Goal: Find contact information: Find contact information

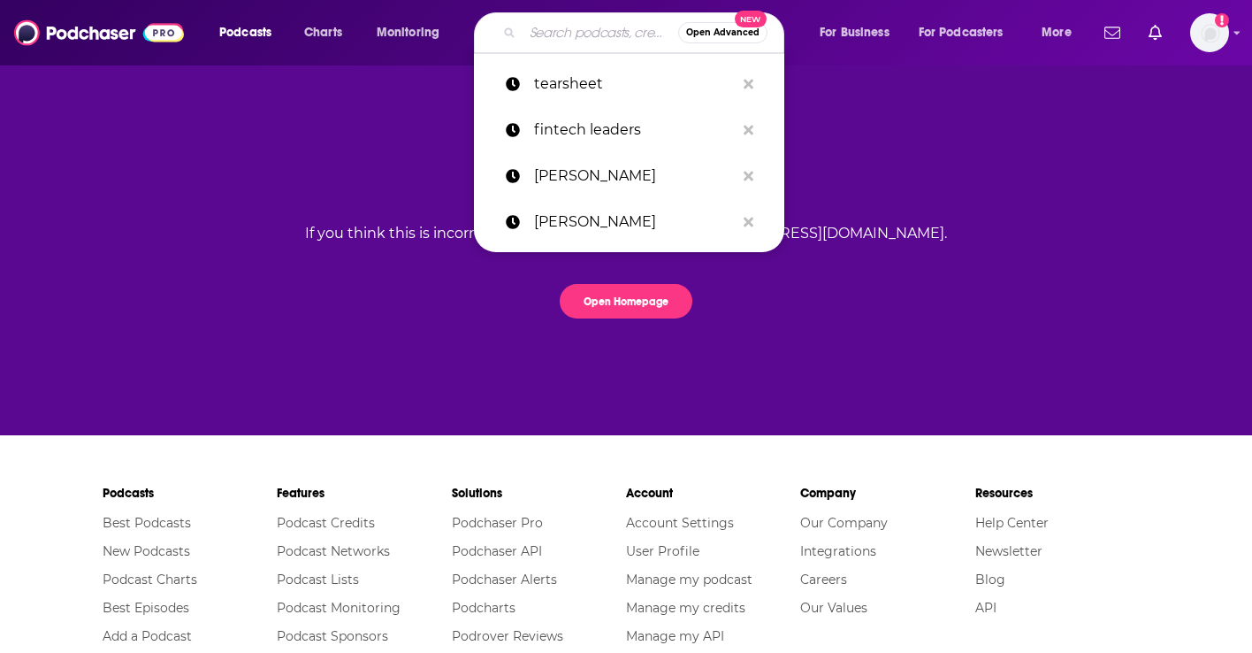
click at [538, 28] on input "Search podcasts, credits, & more..." at bounding box center [601, 33] width 156 height 28
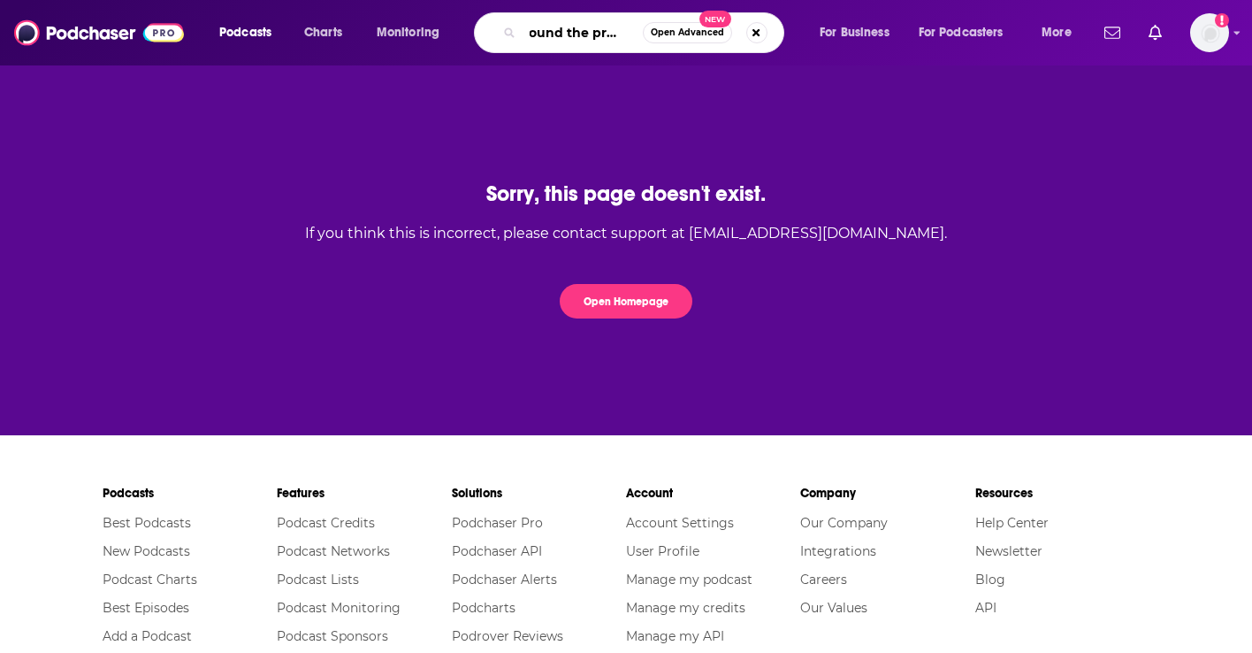
scroll to position [0, 19]
type input "around the prompt"
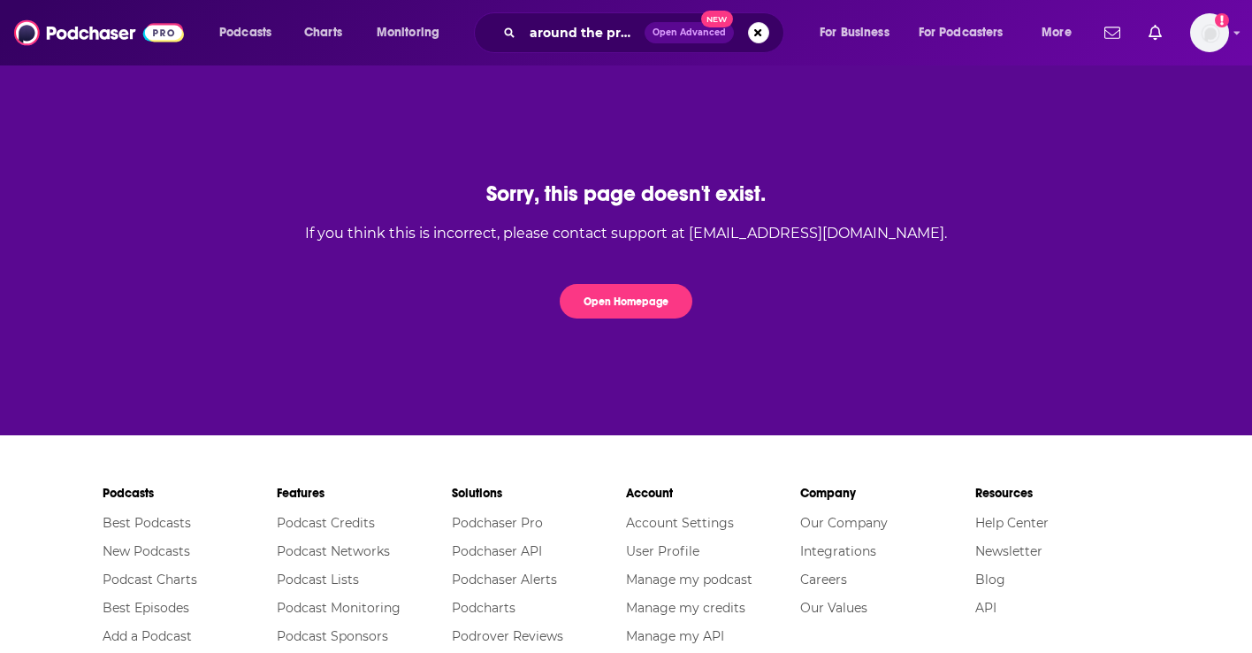
click at [510, 34] on icon "Search podcasts, credits, & more..." at bounding box center [509, 32] width 10 height 10
click at [585, 295] on button "Open Homepage" at bounding box center [626, 301] width 133 height 34
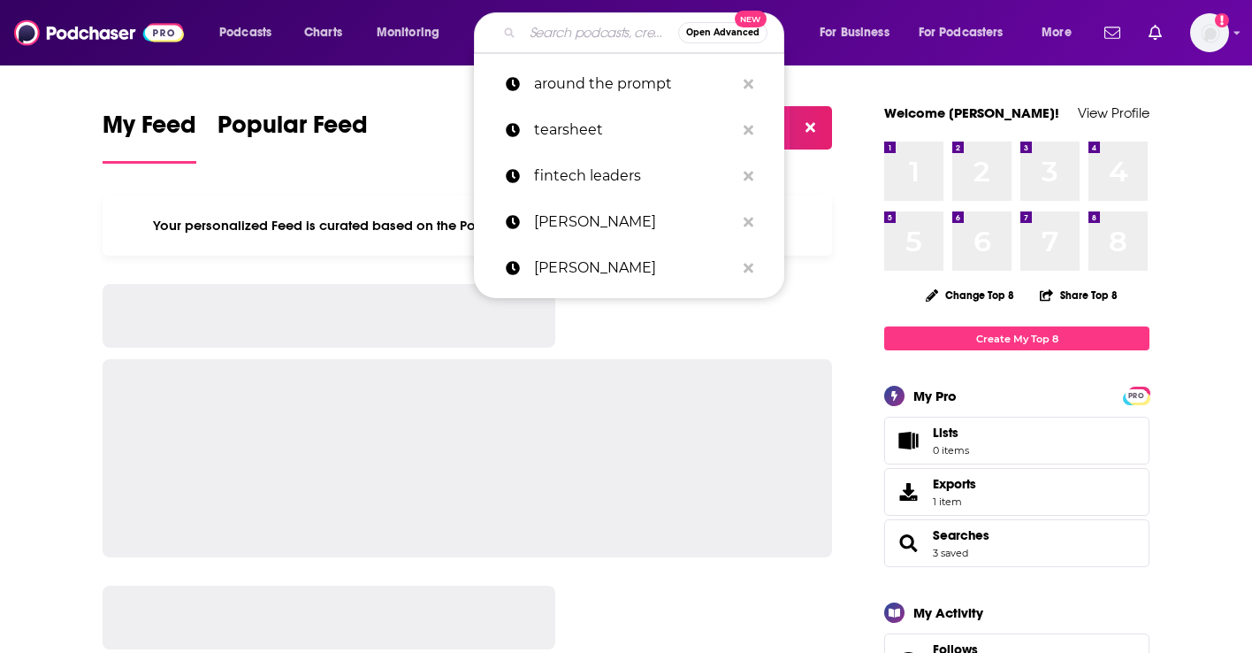
click at [540, 33] on input "Search podcasts, credits, & more..." at bounding box center [601, 33] width 156 height 28
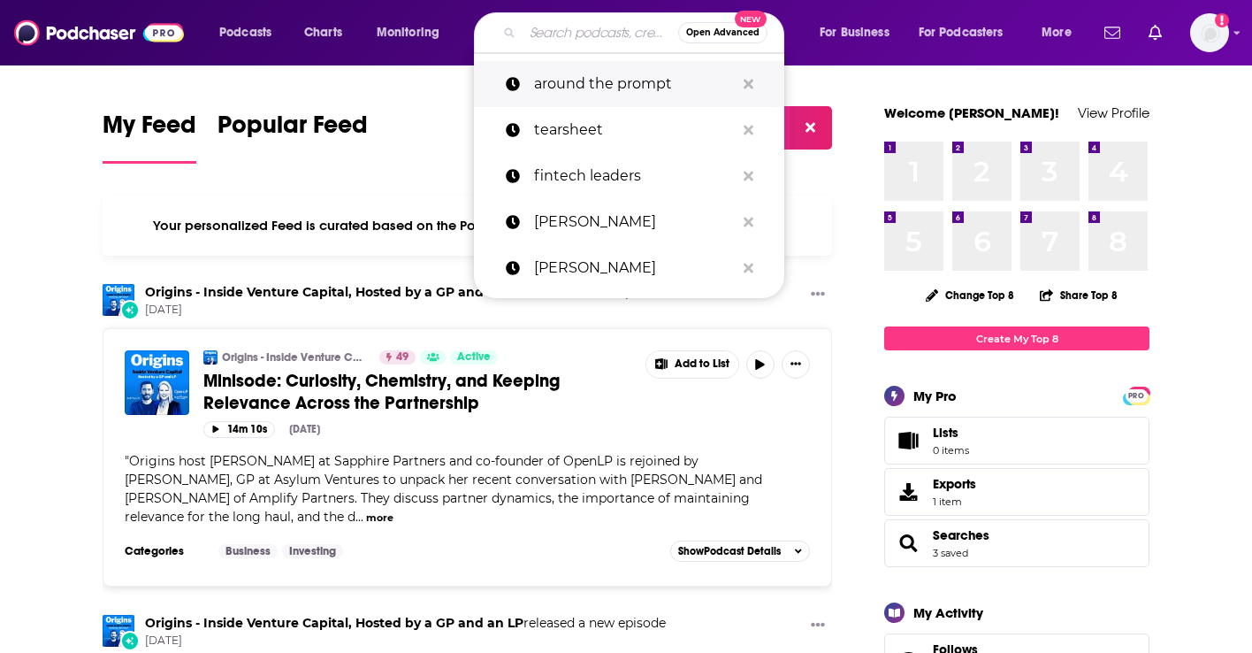
click at [556, 89] on p "around the prompt" at bounding box center [634, 84] width 201 height 46
type input "around the prompt"
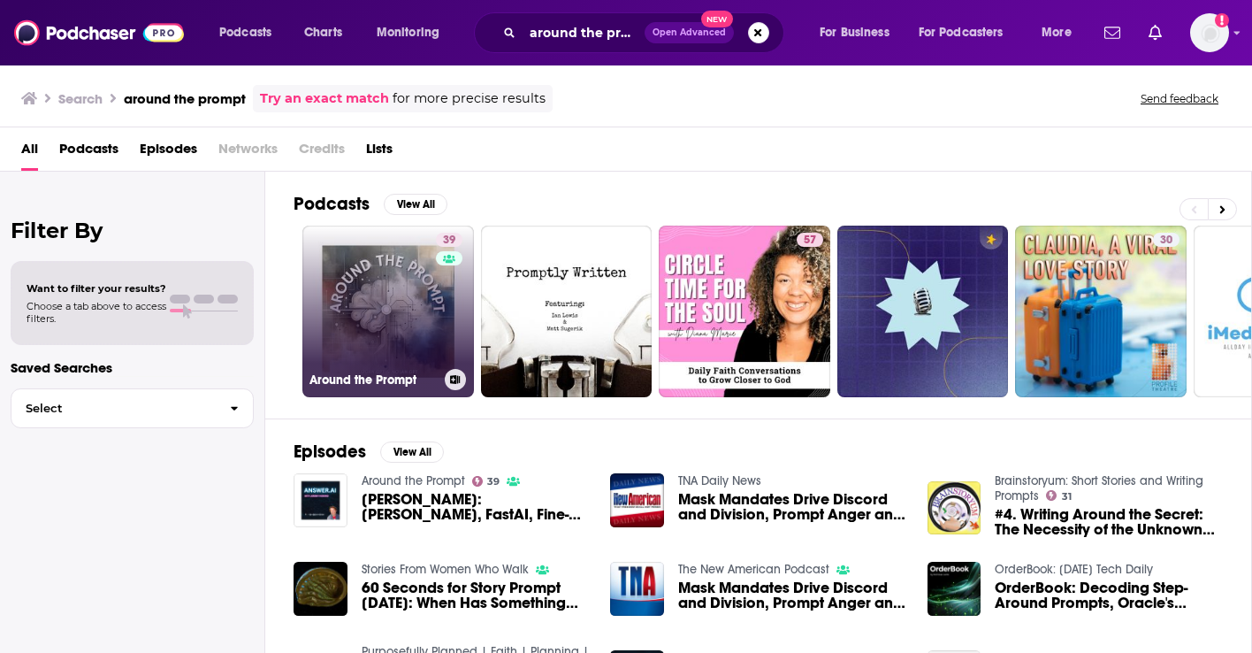
click at [396, 279] on link "39 Around the Prompt" at bounding box center [388, 312] width 172 height 172
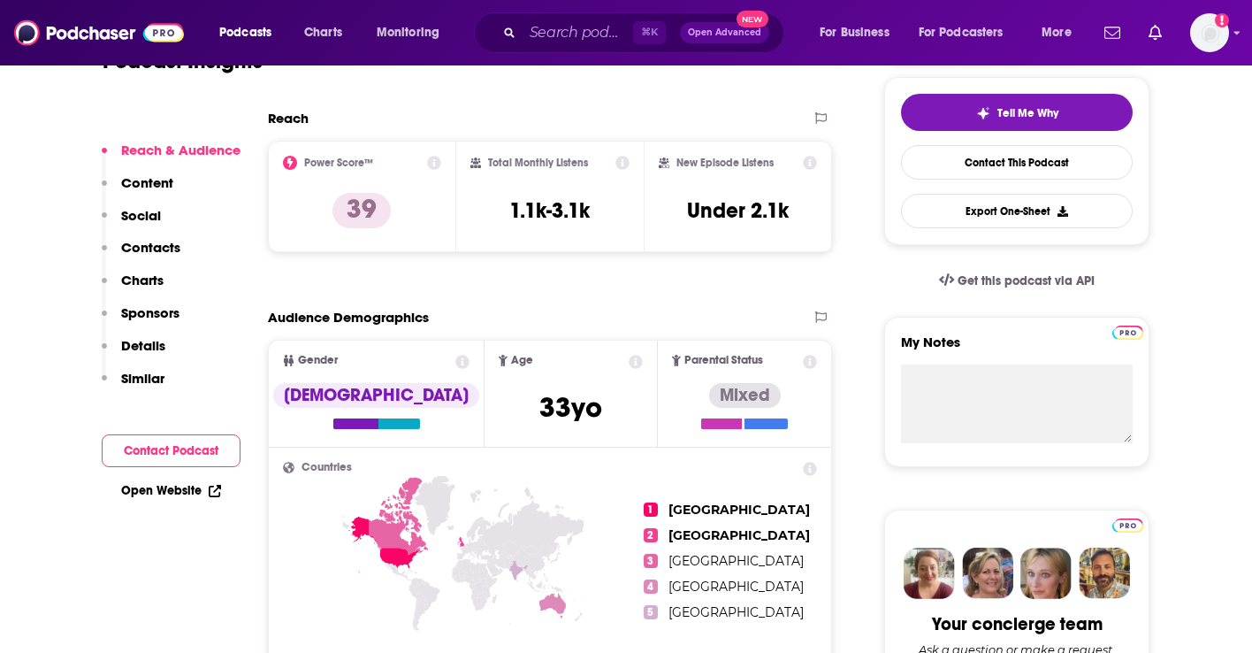
scroll to position [403, 0]
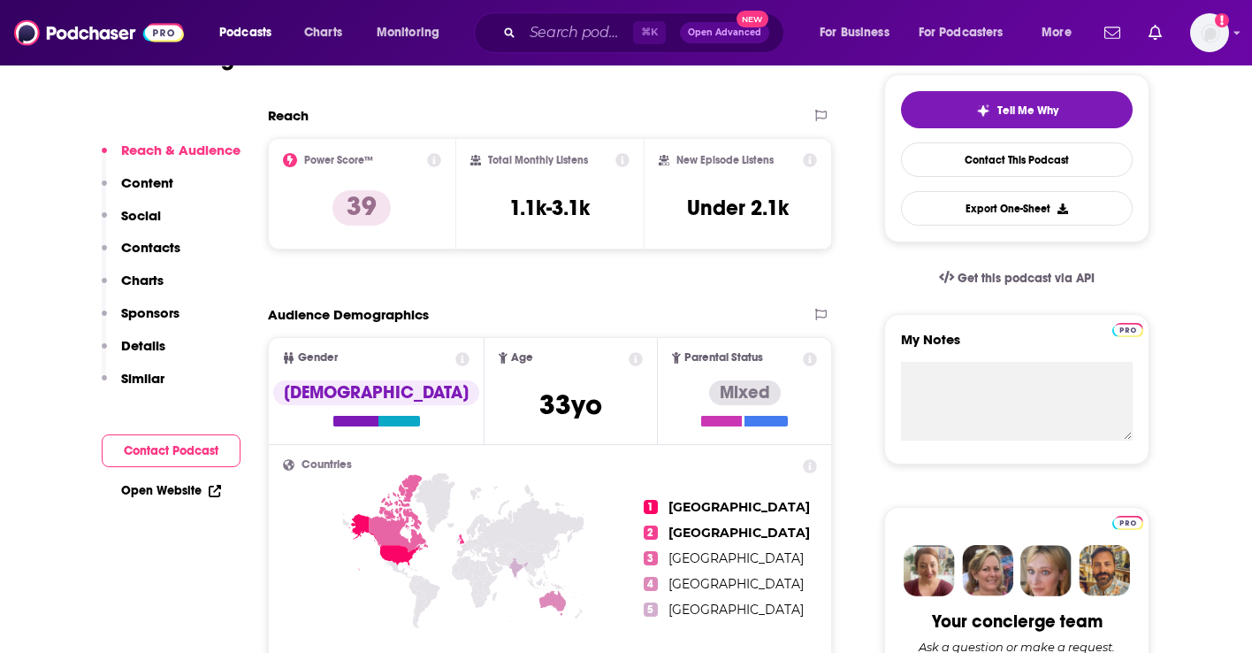
click at [154, 184] on p "Content" at bounding box center [147, 182] width 52 height 17
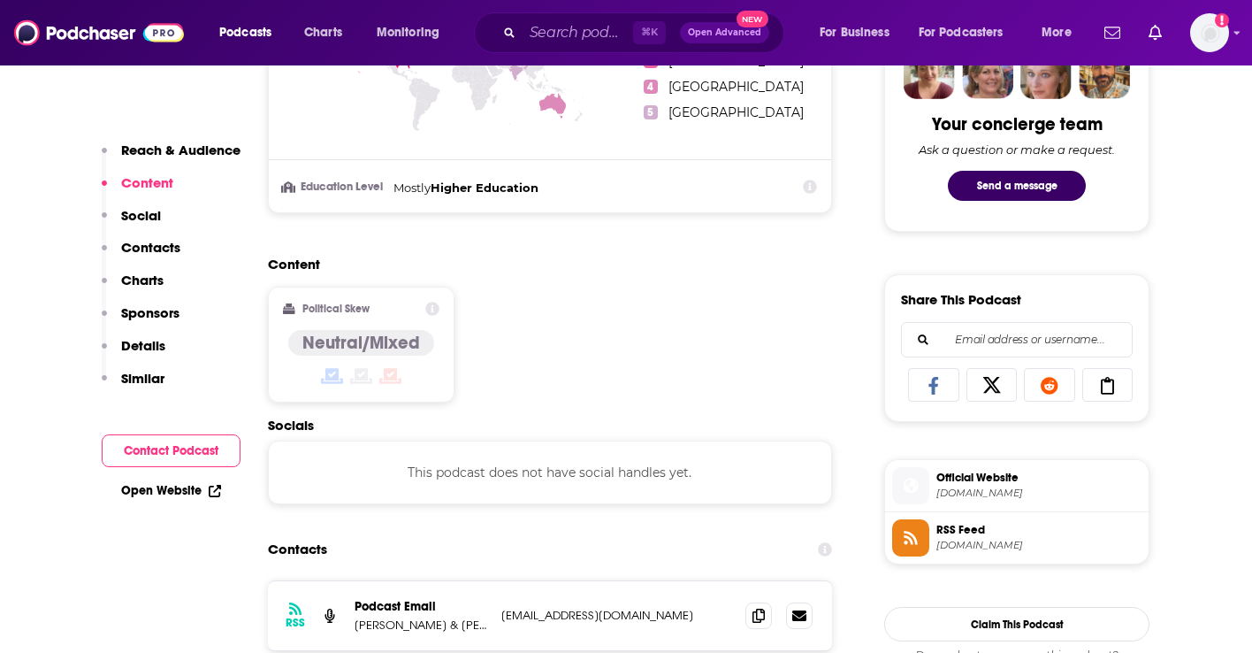
scroll to position [910, 0]
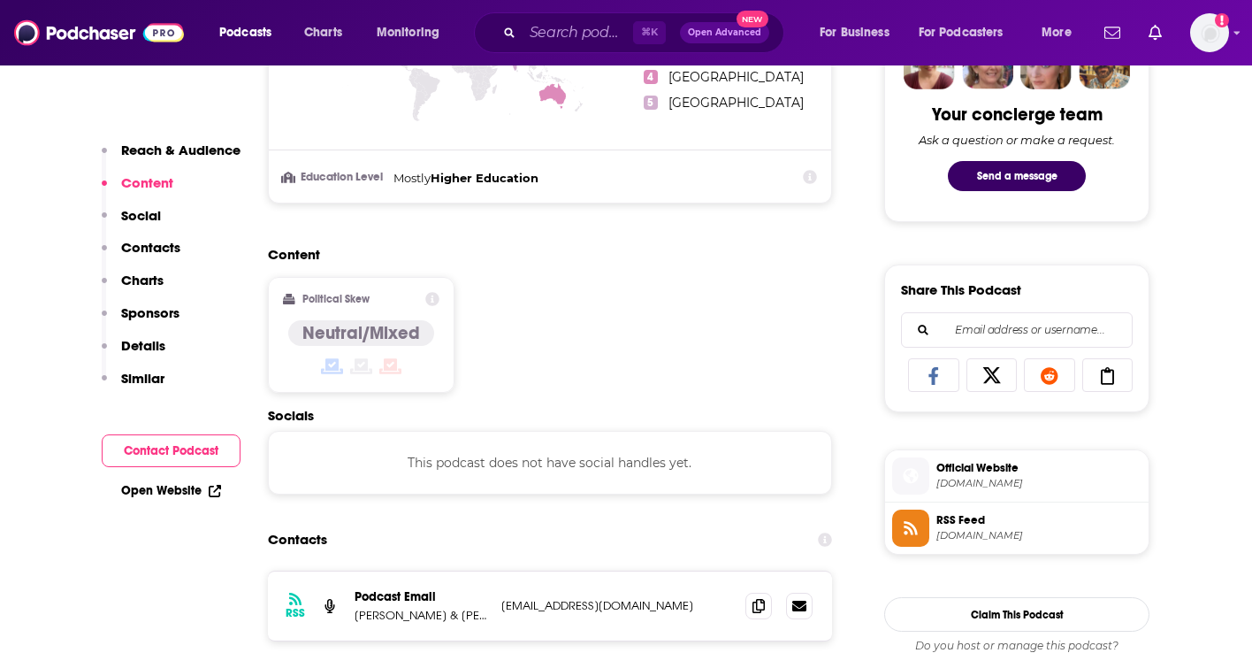
click at [149, 220] on p "Social" at bounding box center [141, 215] width 40 height 17
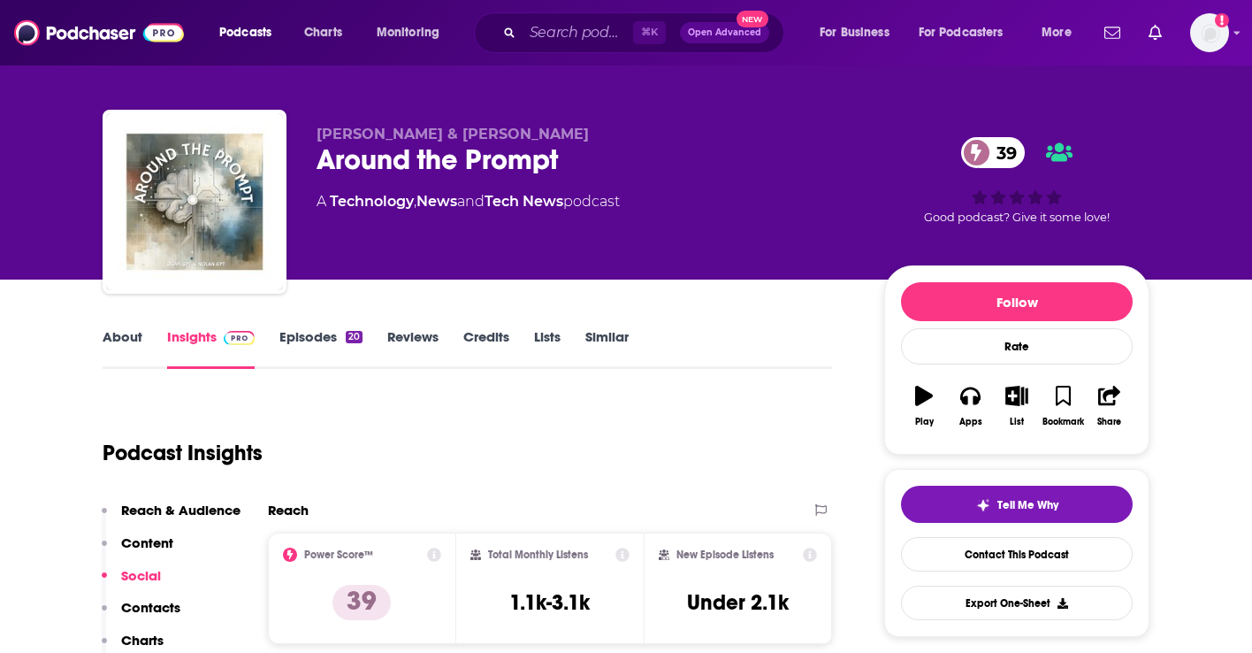
scroll to position [0, 0]
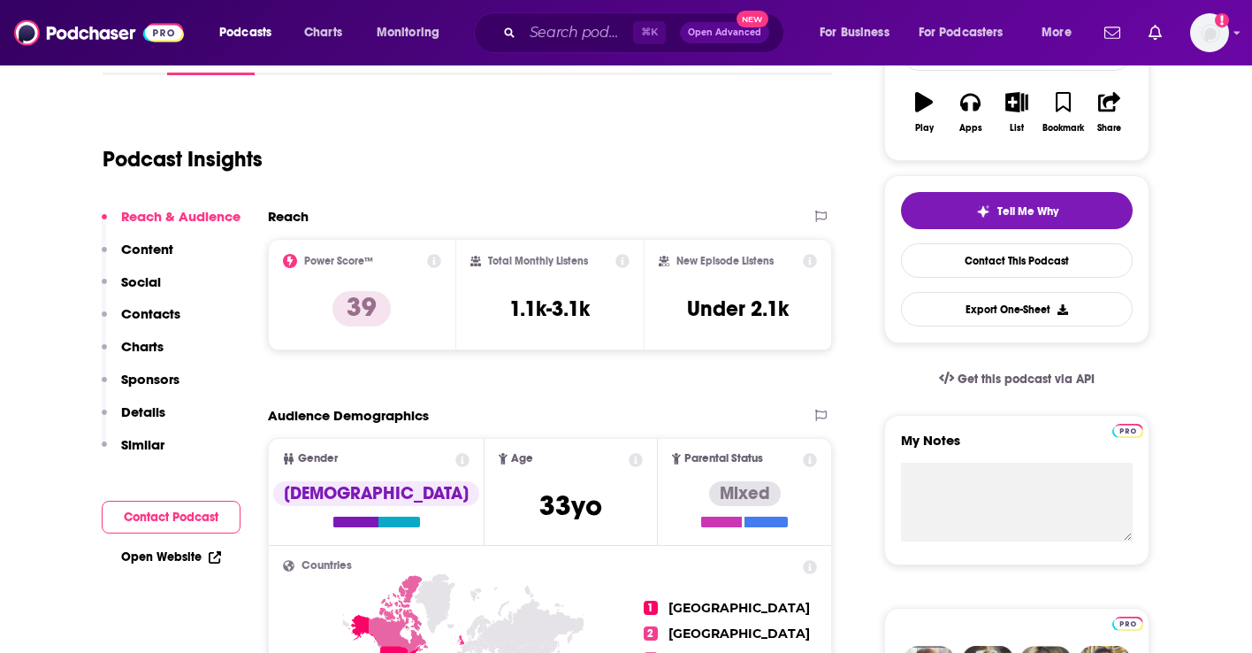
click at [146, 310] on p "Contacts" at bounding box center [150, 313] width 59 height 17
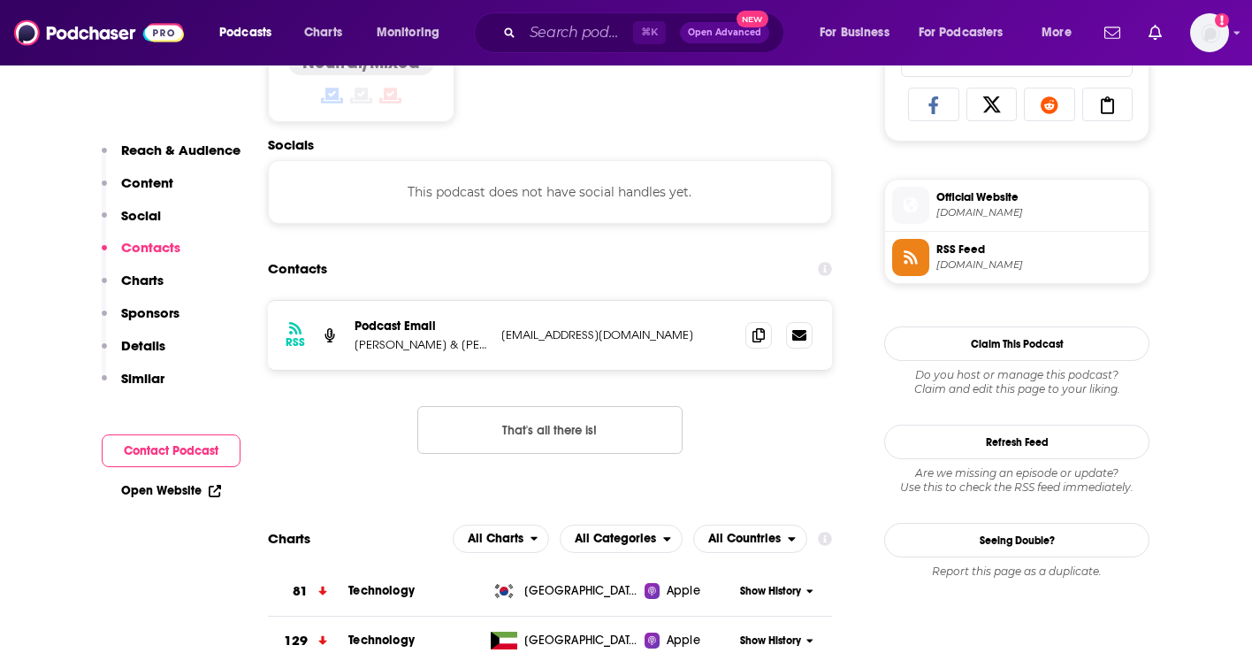
scroll to position [1188, 0]
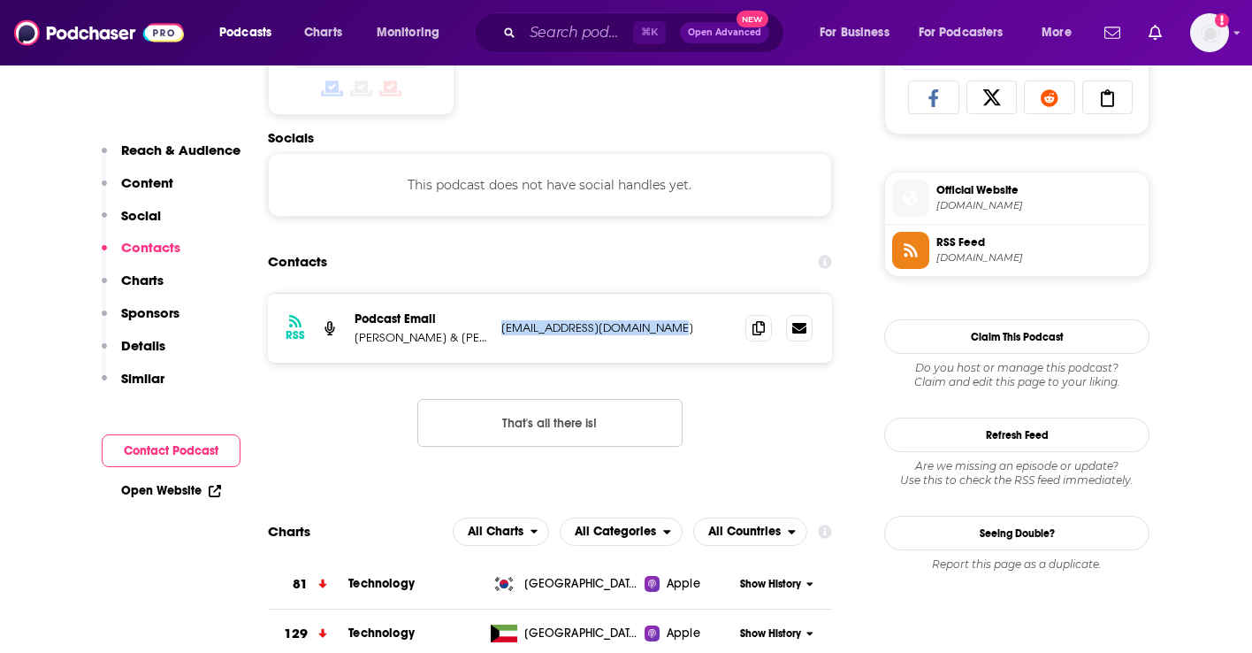
drag, startPoint x: 708, startPoint y: 328, endPoint x: 503, endPoint y: 323, distance: 205.2
click at [503, 323] on p "[EMAIL_ADDRESS][DOMAIN_NAME]" at bounding box center [616, 327] width 230 height 15
copy p "[EMAIL_ADDRESS][DOMAIN_NAME]"
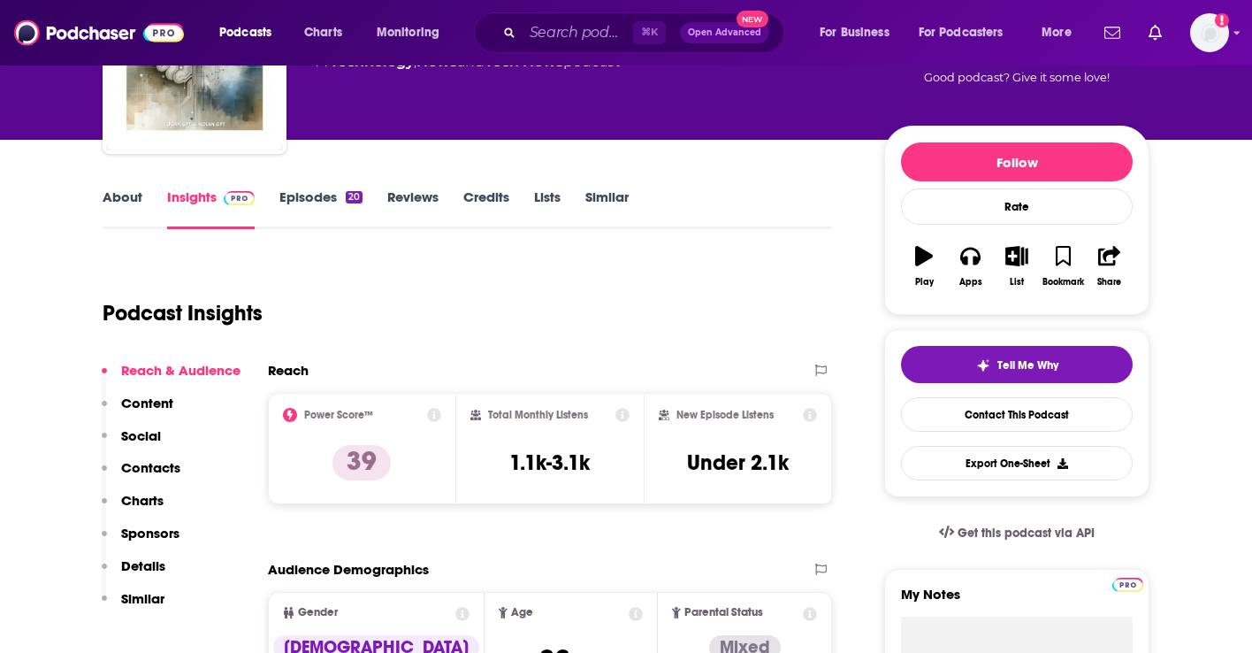
scroll to position [0, 0]
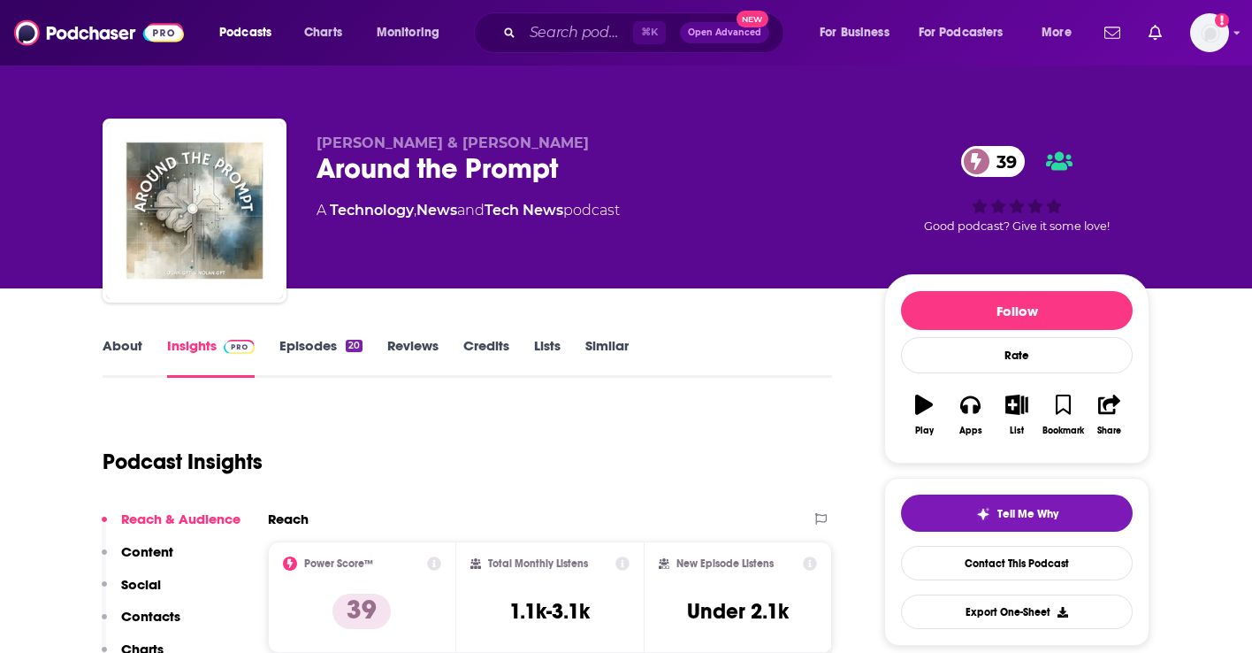
click at [325, 356] on link "Episodes 20" at bounding box center [320, 357] width 83 height 41
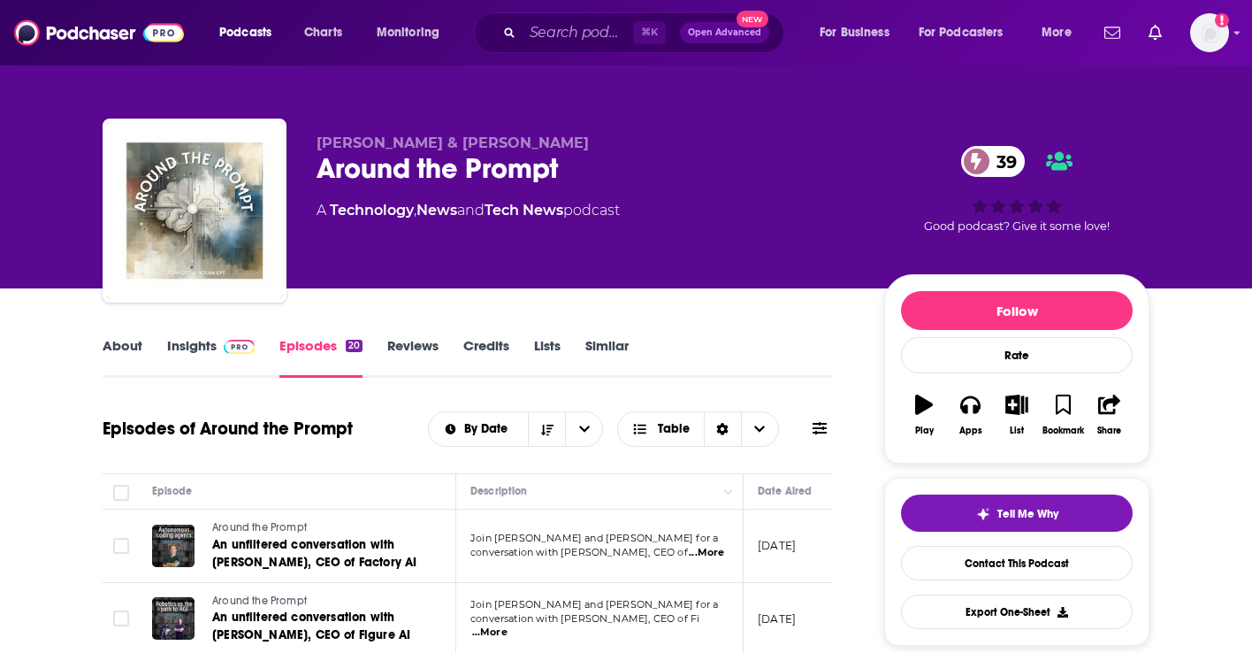
click at [416, 345] on link "Reviews" at bounding box center [412, 357] width 51 height 41
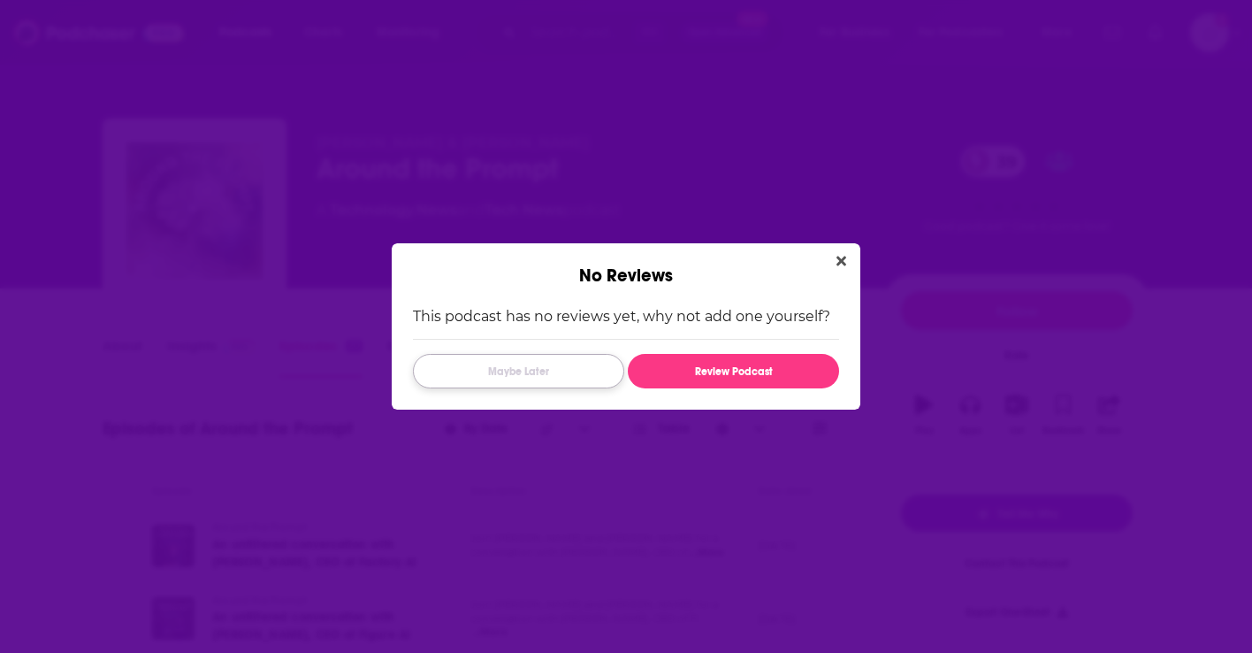
click at [528, 360] on button "Maybe Later" at bounding box center [518, 371] width 211 height 34
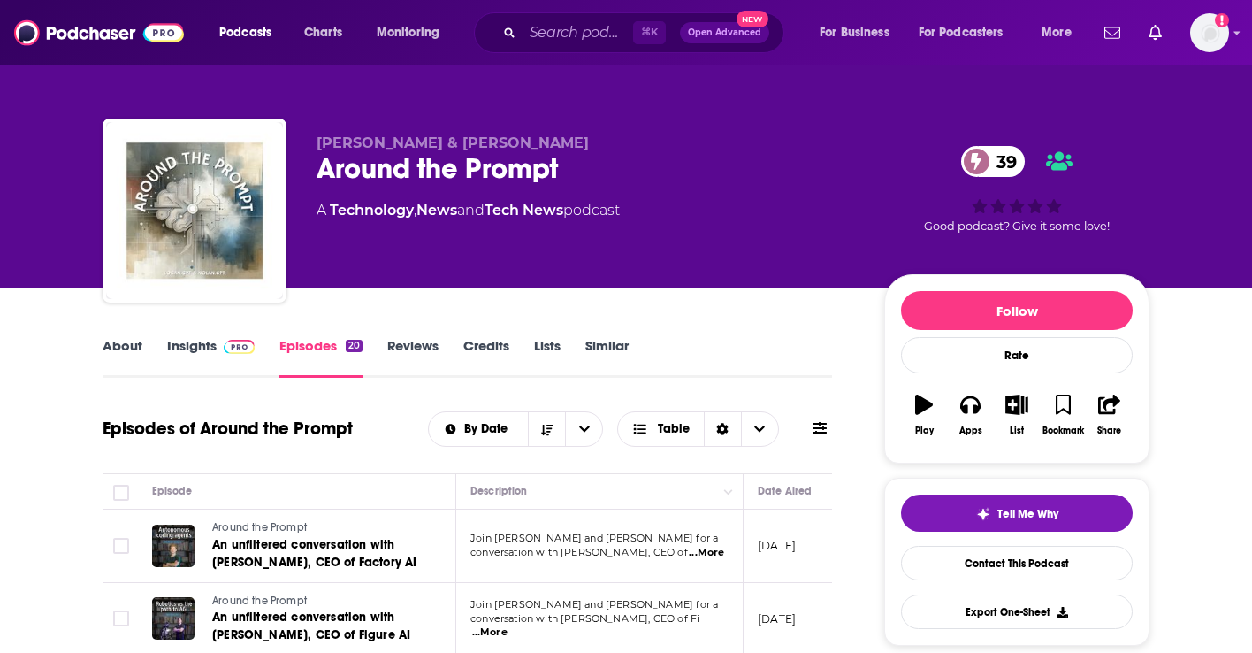
click at [469, 348] on link "Credits" at bounding box center [486, 357] width 46 height 41
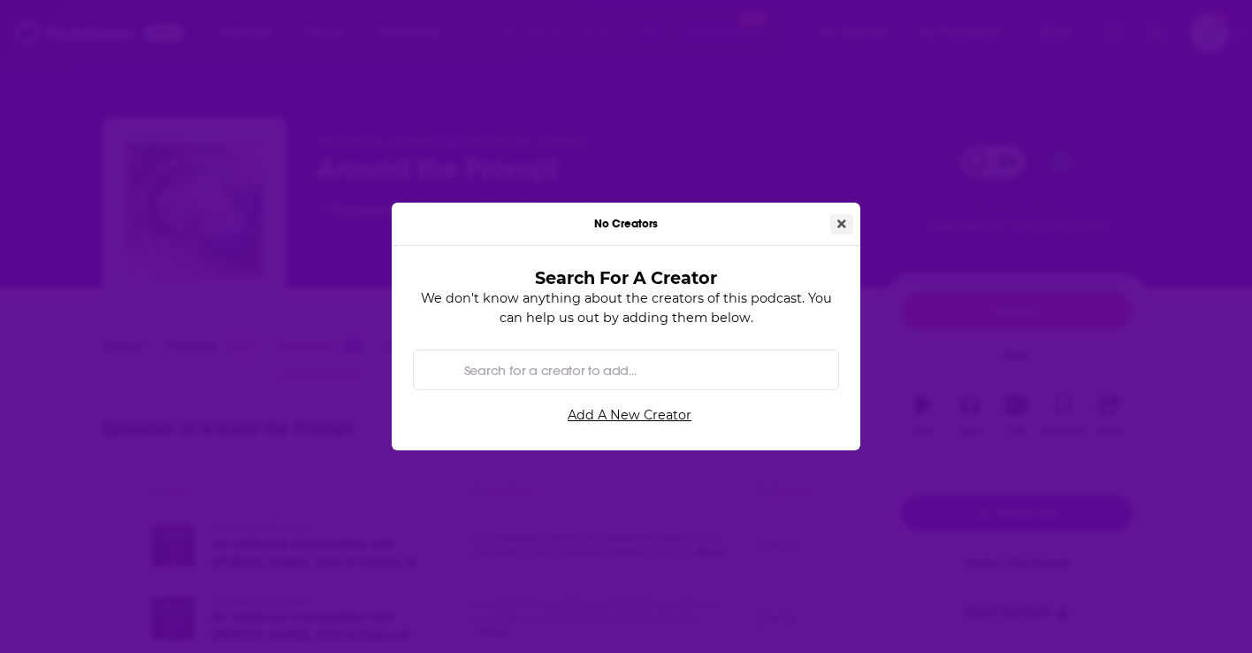
click at [849, 219] on button "Close" at bounding box center [841, 224] width 23 height 20
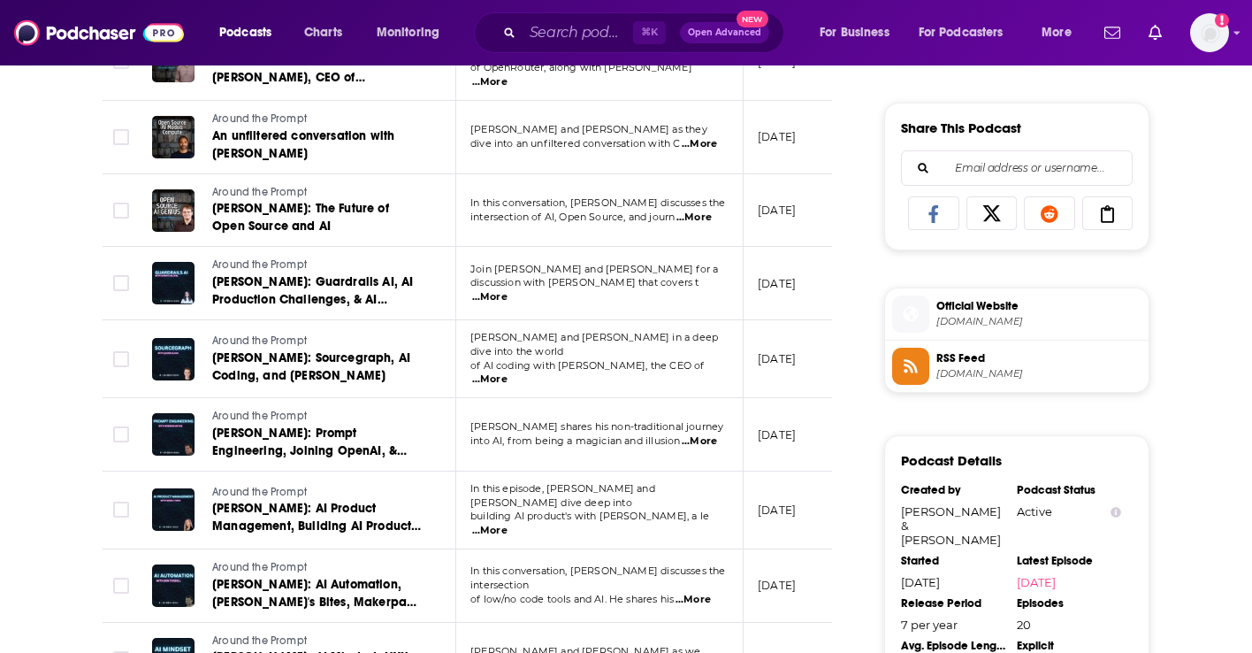
scroll to position [1080, 0]
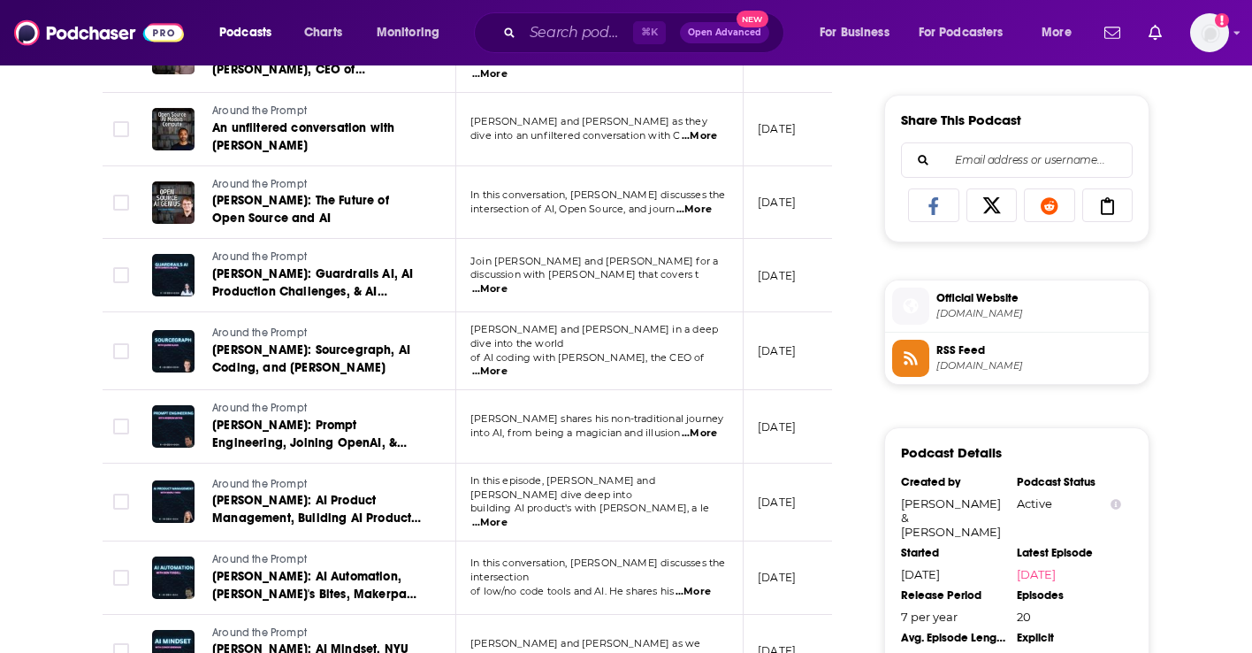
click at [981, 317] on span "[DOMAIN_NAME]" at bounding box center [1039, 313] width 205 height 13
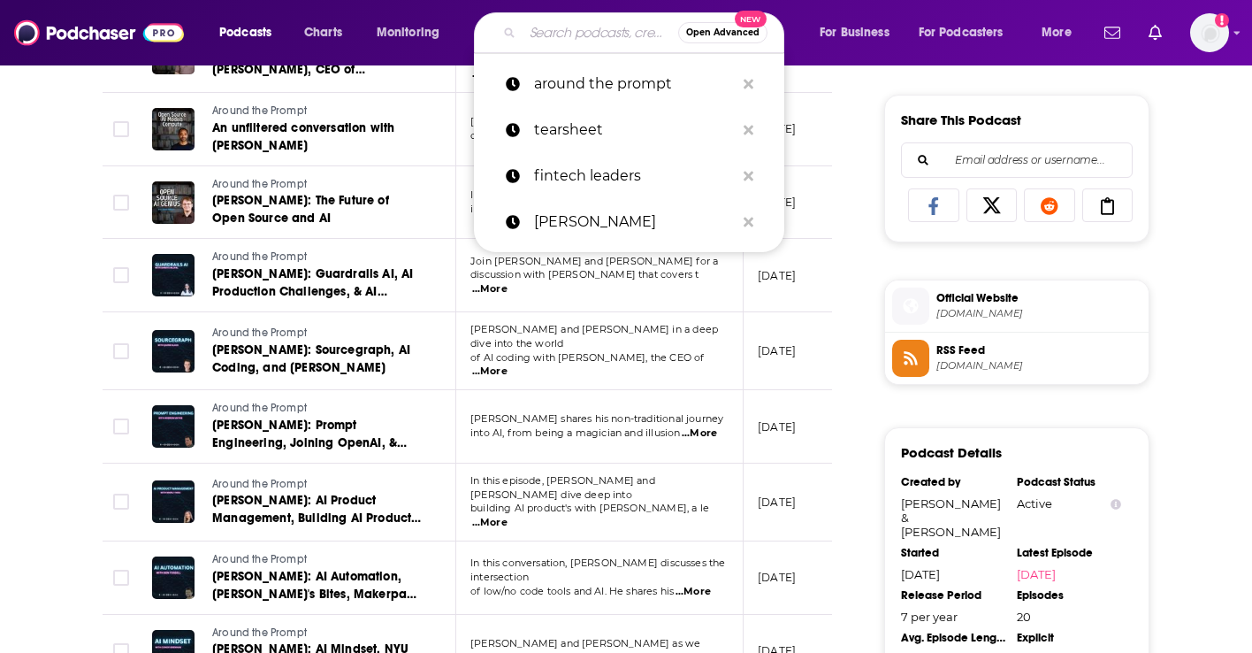
click at [562, 34] on input "Search podcasts, credits, & more..." at bounding box center [601, 33] width 156 height 28
paste input "Changelog: Practical AI"
type input "Changelog: Practical AI"
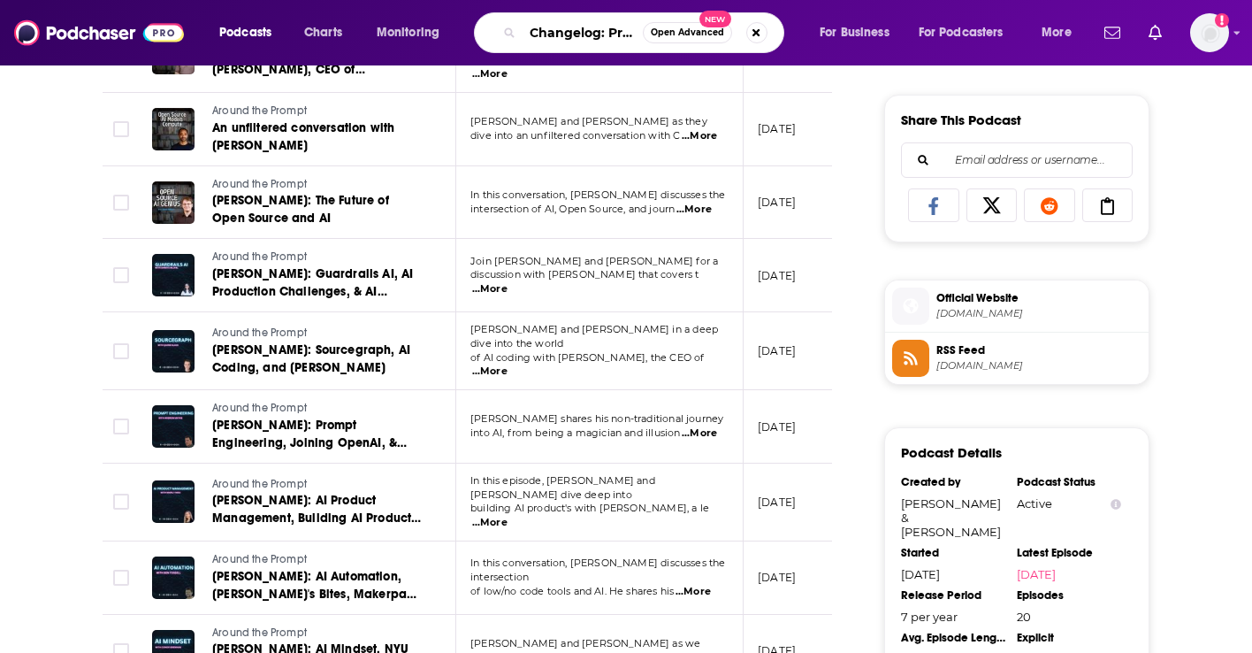
scroll to position [0, 47]
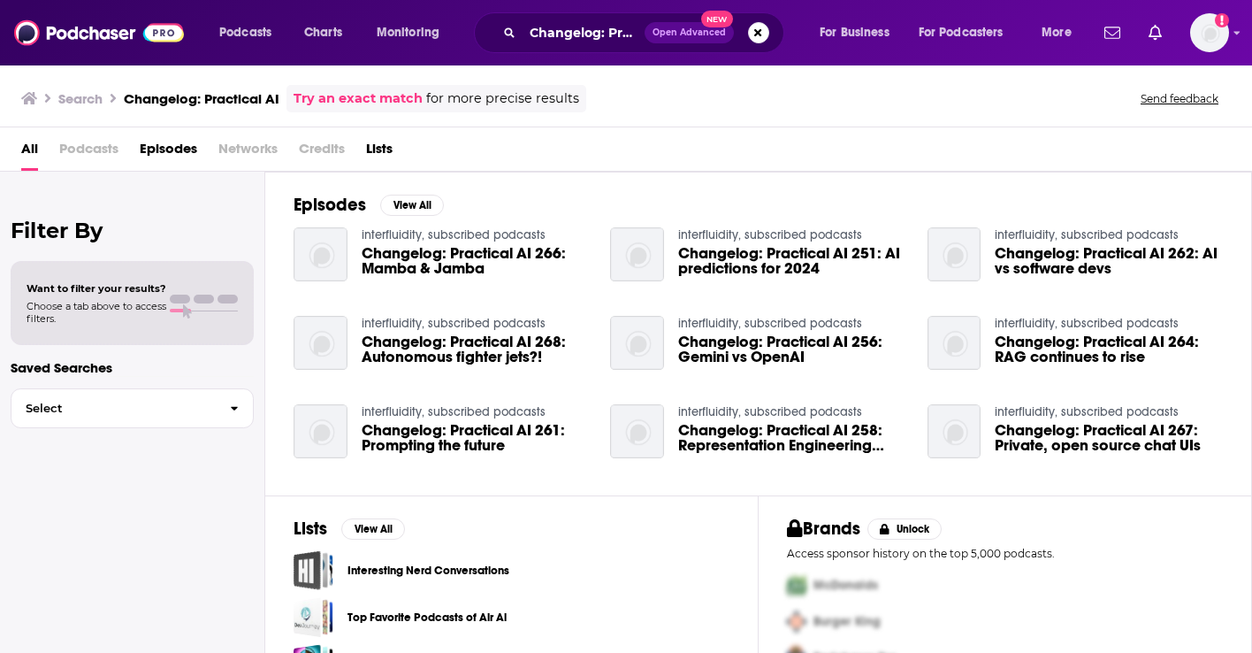
click at [401, 263] on span "Changelog: Practical AI 266: Mamba & Jamba" at bounding box center [476, 261] width 228 height 30
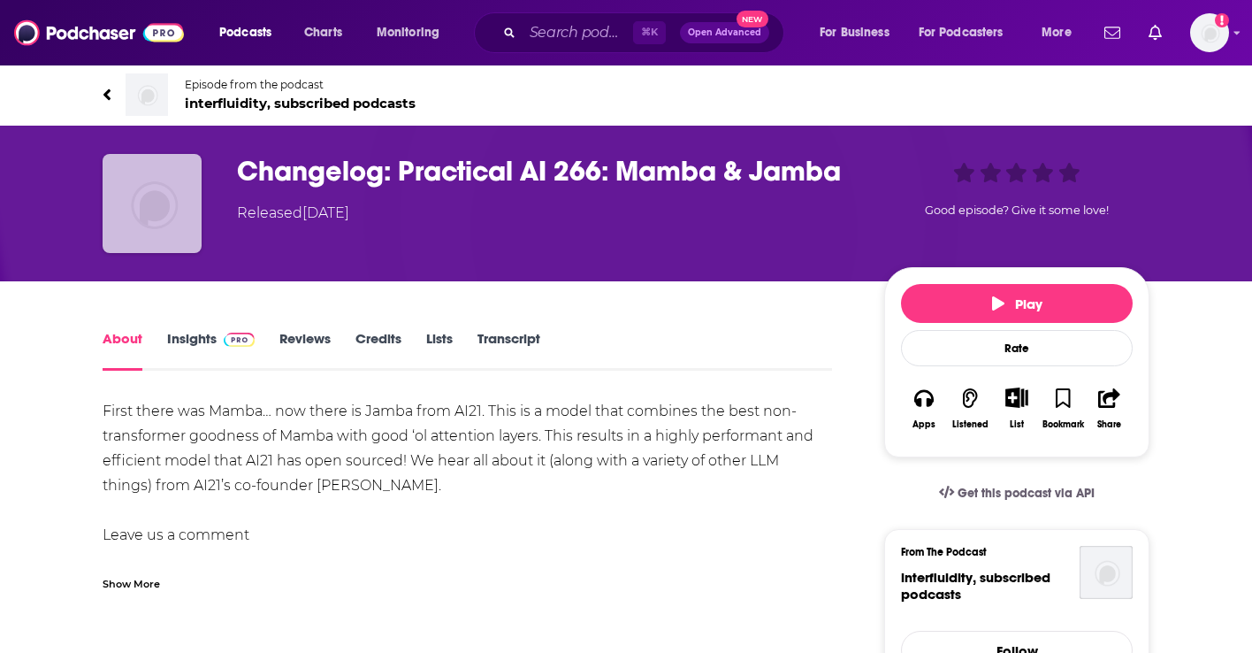
click at [143, 194] on img "Changelog: Practical AI 266: Mamba & Jamba" at bounding box center [152, 203] width 99 height 99
click at [157, 172] on img "Changelog: Practical AI 266: Mamba & Jamba" at bounding box center [152, 203] width 99 height 99
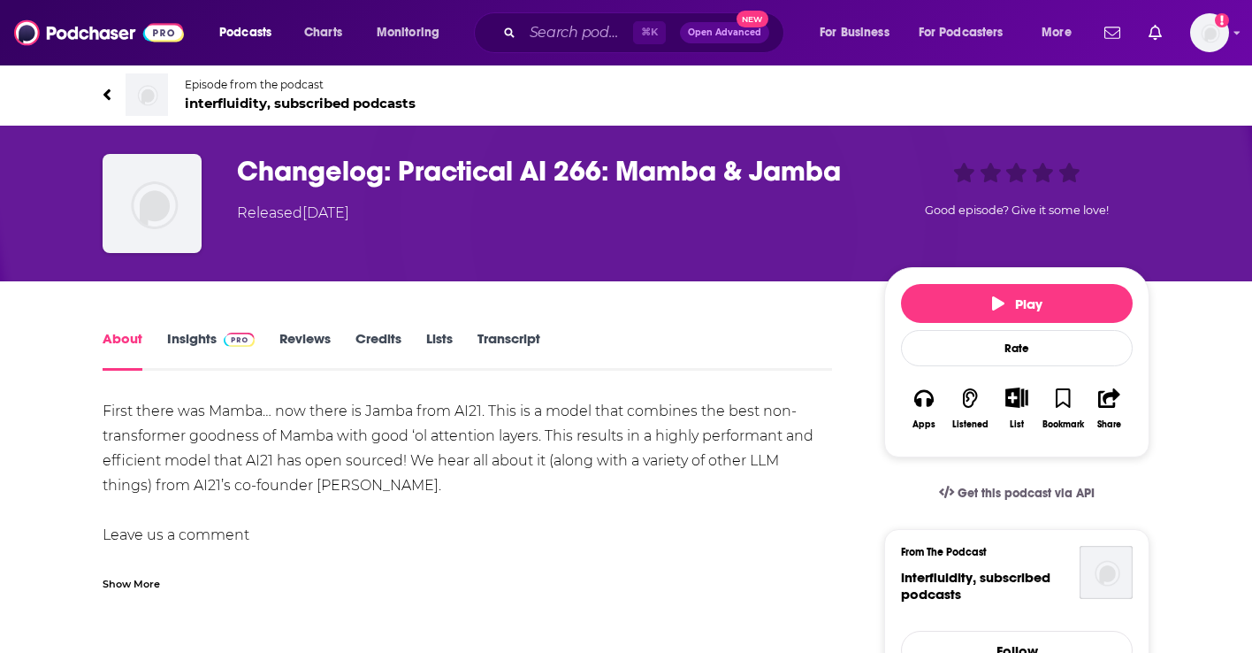
click at [287, 164] on h1 "Changelog: Practical AI 266: Mamba & Jamba" at bounding box center [546, 171] width 619 height 34
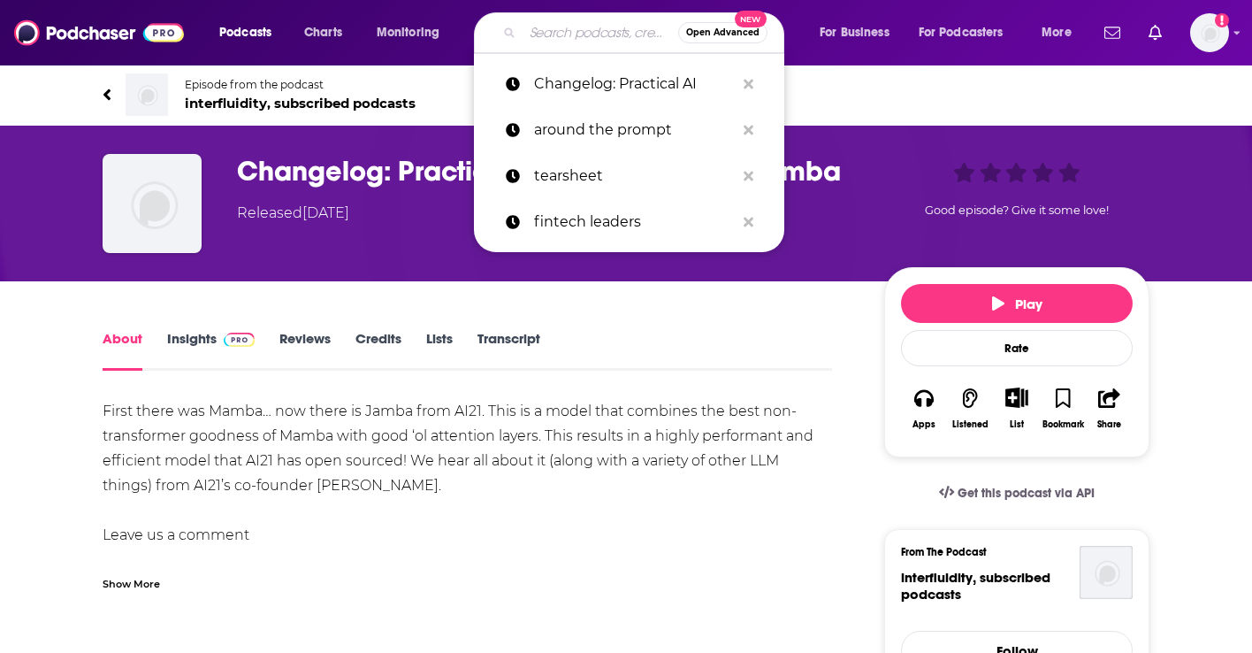
click at [573, 35] on input "Search podcasts, credits, & more..." at bounding box center [601, 33] width 156 height 28
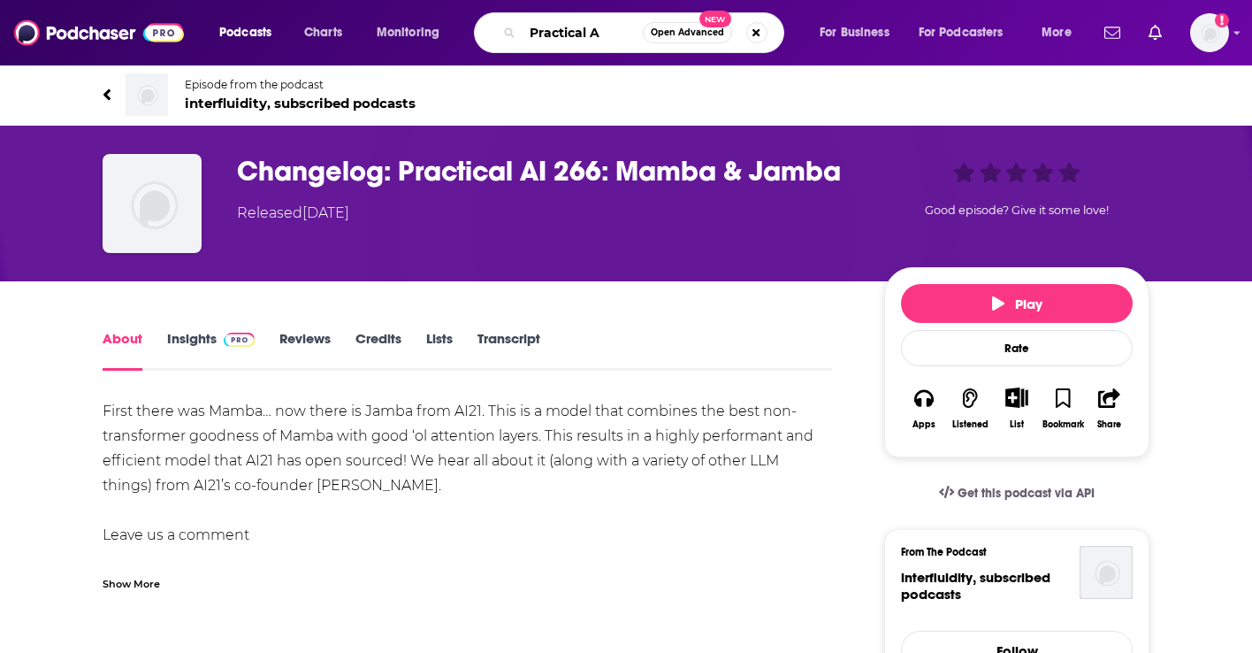
type input "Practical AI"
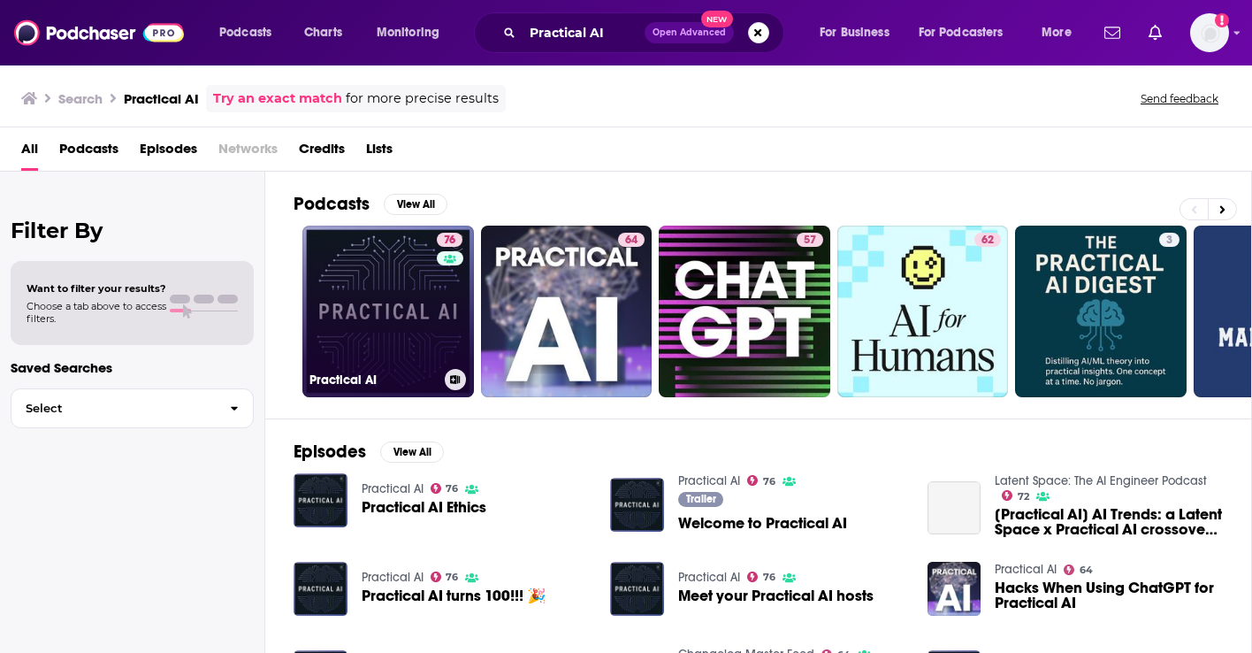
click at [375, 297] on link "76 Practical AI" at bounding box center [388, 312] width 172 height 172
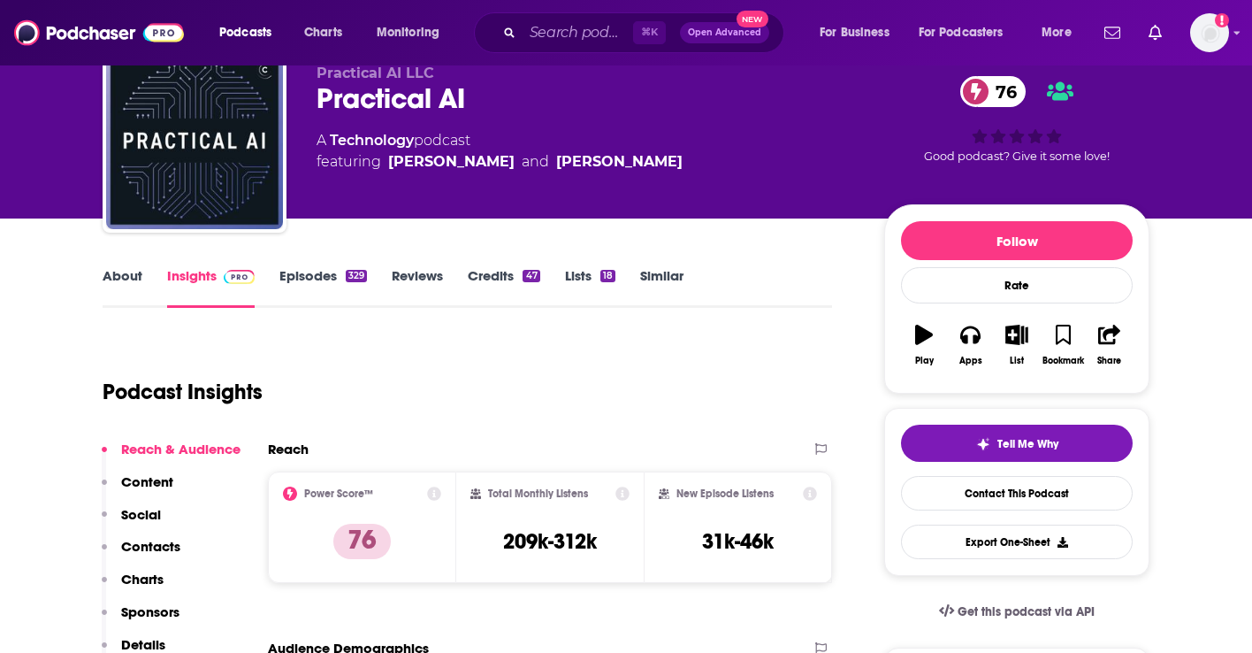
scroll to position [69, 0]
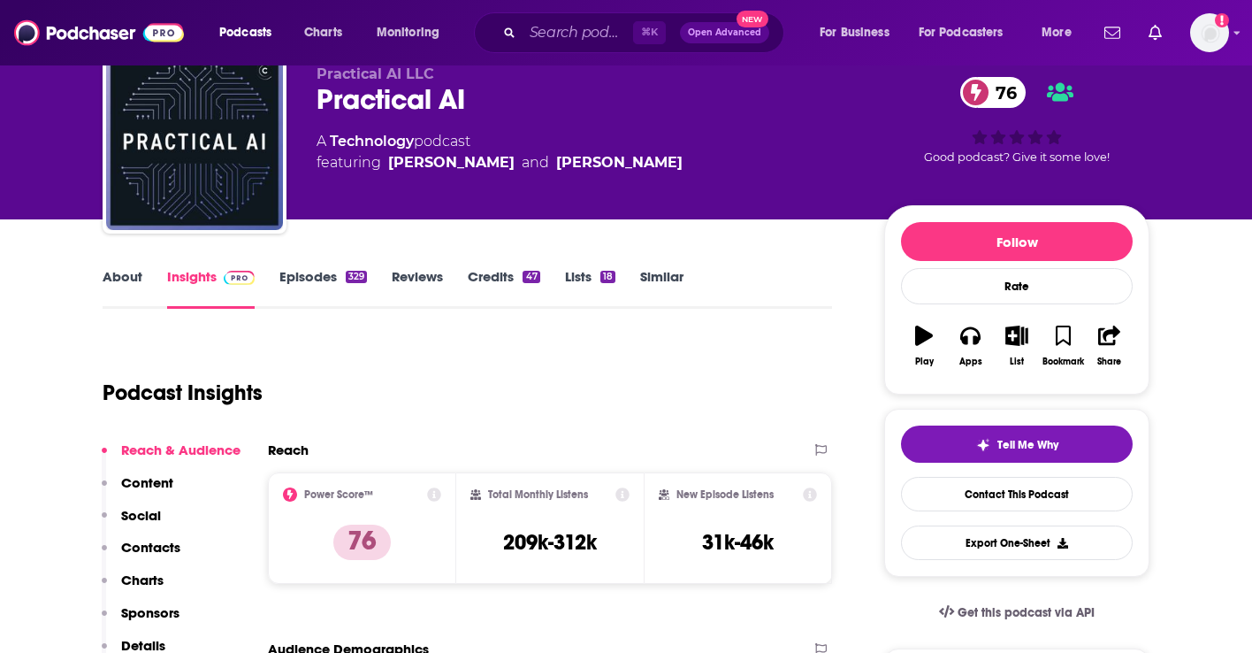
click at [153, 488] on p "Content" at bounding box center [147, 482] width 52 height 17
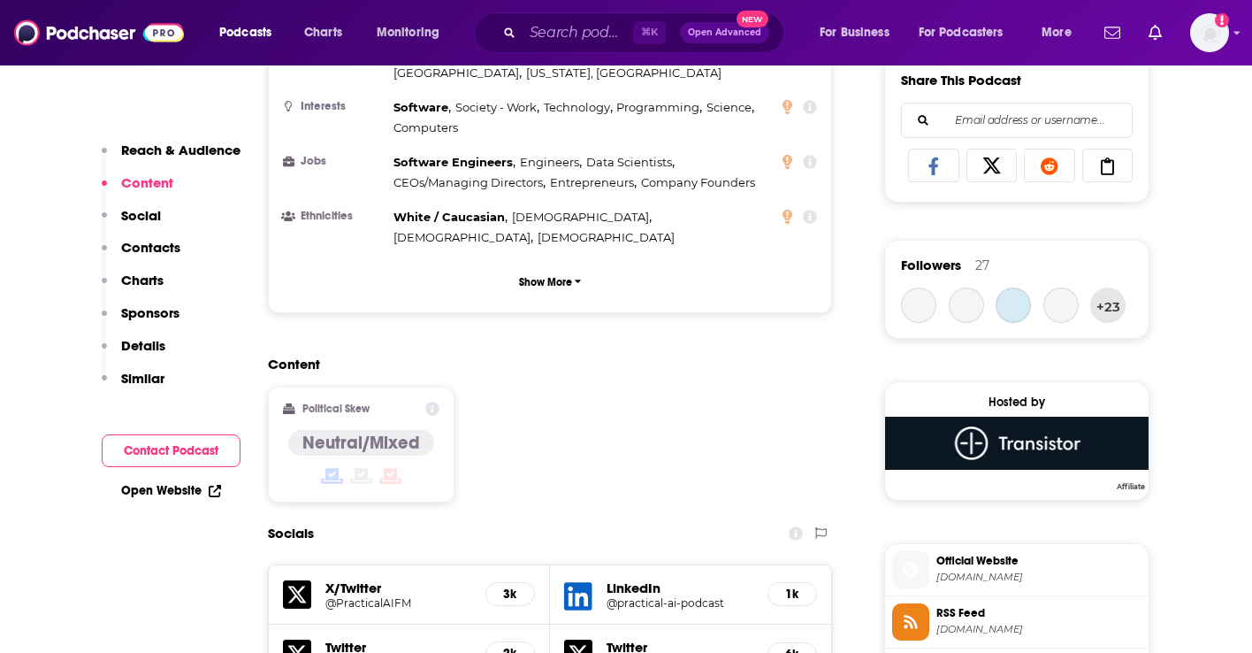
scroll to position [1126, 0]
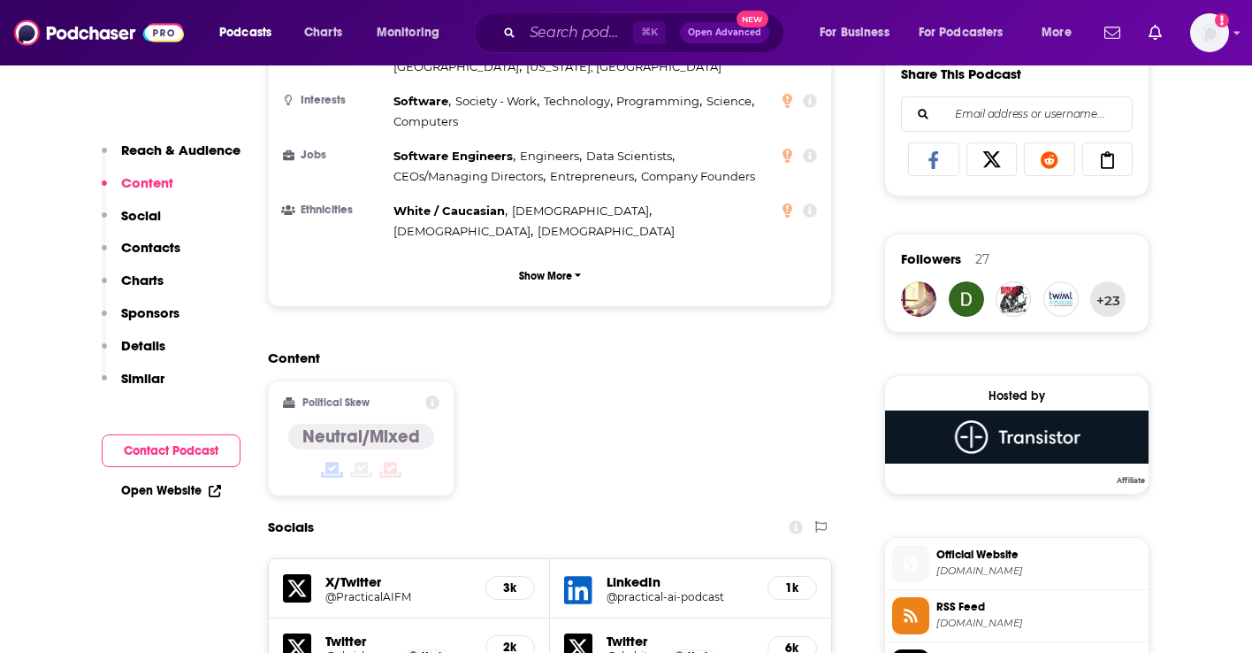
click at [133, 252] on p "Contacts" at bounding box center [150, 247] width 59 height 17
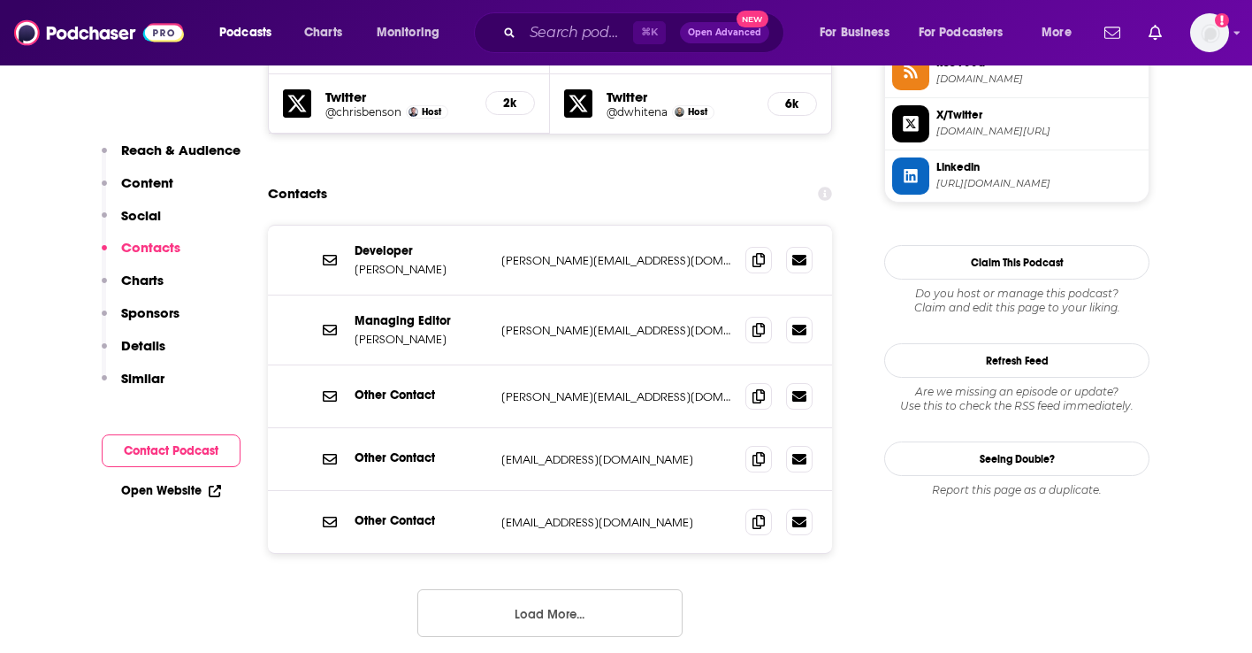
scroll to position [1671, 0]
click at [640, 322] on p "[PERSON_NAME][EMAIL_ADDRESS][DOMAIN_NAME]" at bounding box center [616, 329] width 230 height 15
drag, startPoint x: 640, startPoint y: 227, endPoint x: 501, endPoint y: 230, distance: 138.9
click at [501, 322] on p "[PERSON_NAME][EMAIL_ADDRESS][DOMAIN_NAME]" at bounding box center [616, 329] width 230 height 15
copy p "[PERSON_NAME][EMAIL_ADDRESS][DOMAIN_NAME]"
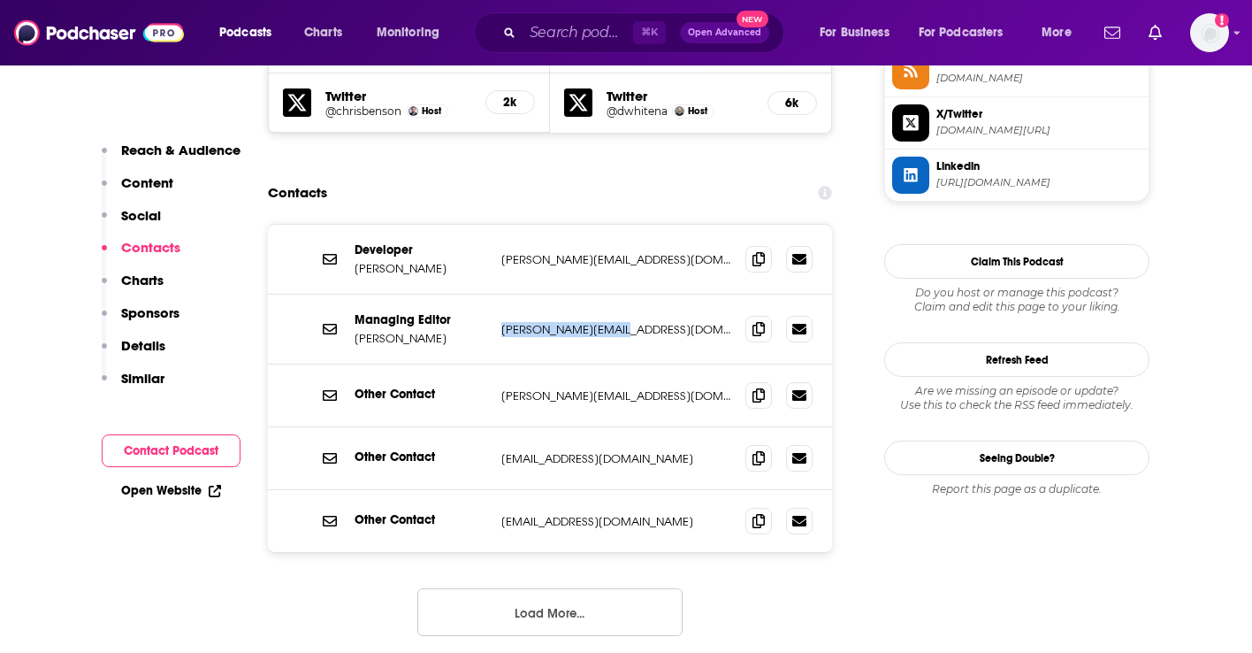
click at [135, 179] on p "Content" at bounding box center [147, 182] width 52 height 17
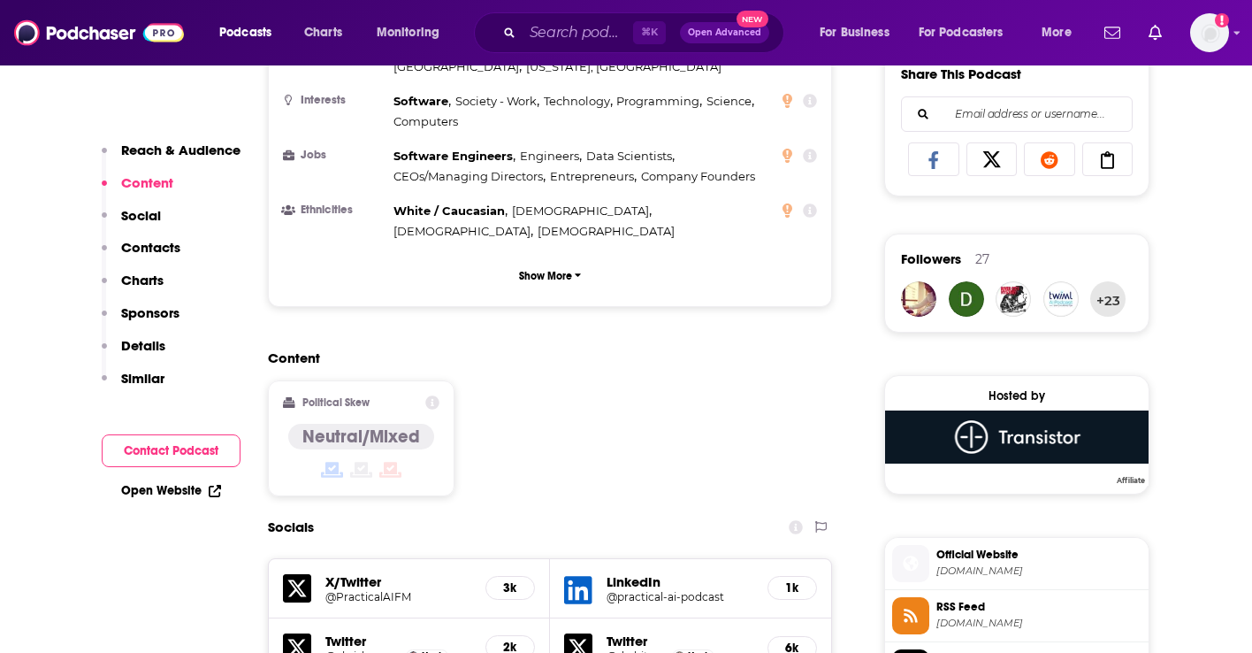
click at [159, 151] on p "Reach & Audience" at bounding box center [180, 150] width 119 height 17
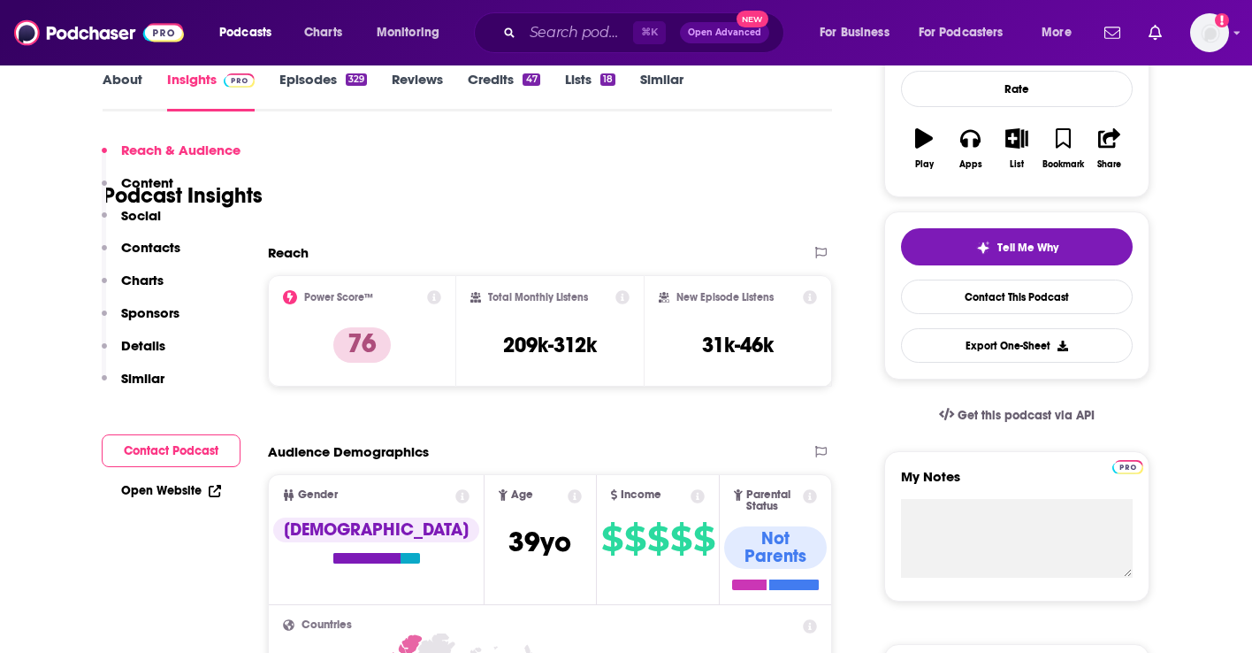
scroll to position [264, 0]
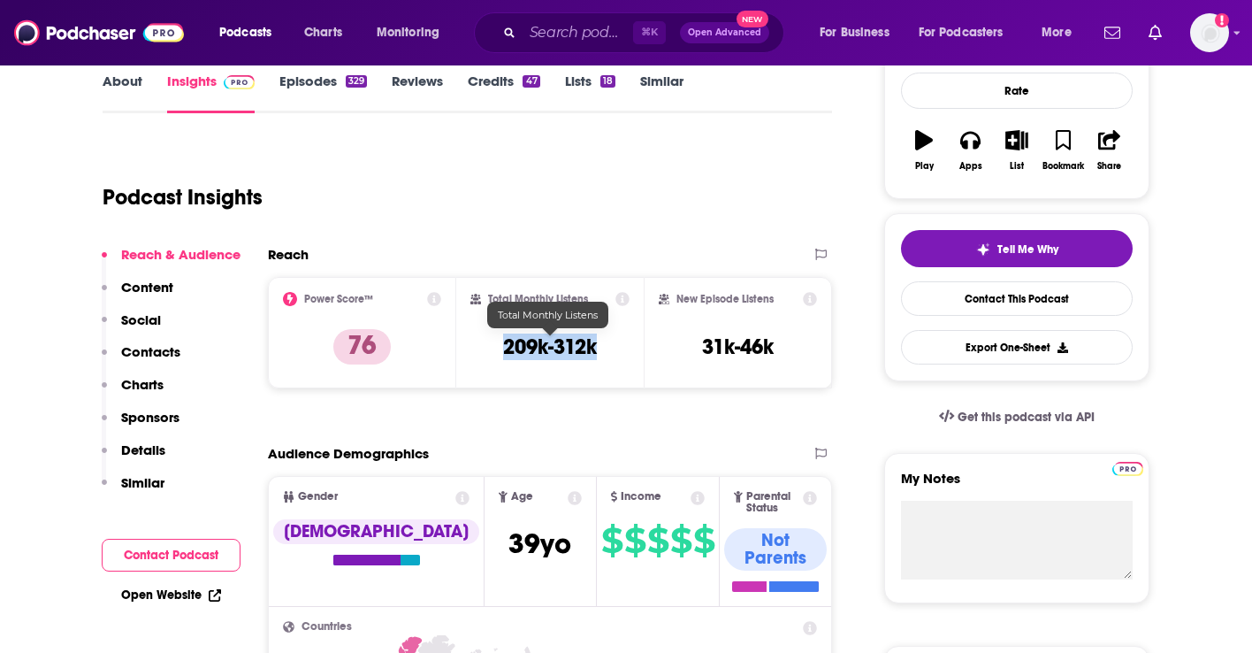
drag, startPoint x: 607, startPoint y: 348, endPoint x: 501, endPoint y: 343, distance: 105.3
click at [501, 343] on div "Total Monthly Listens 209k-312k" at bounding box center [550, 332] width 160 height 81
copy h3 "209k-312k"
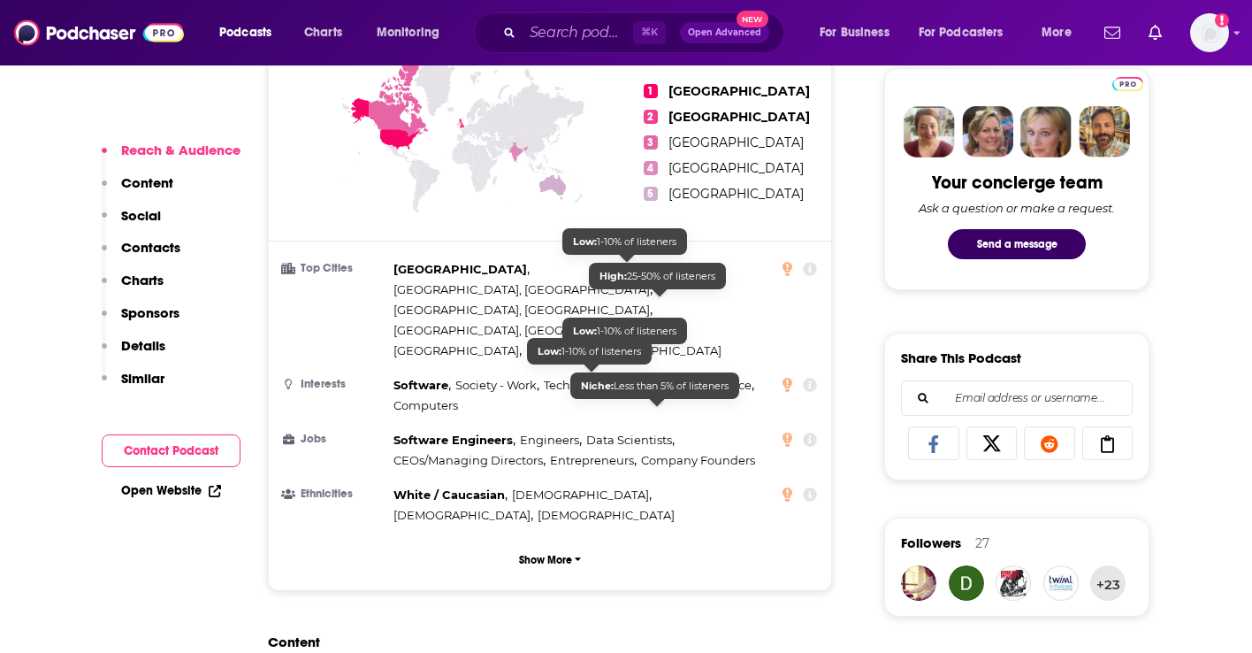
scroll to position [882, 0]
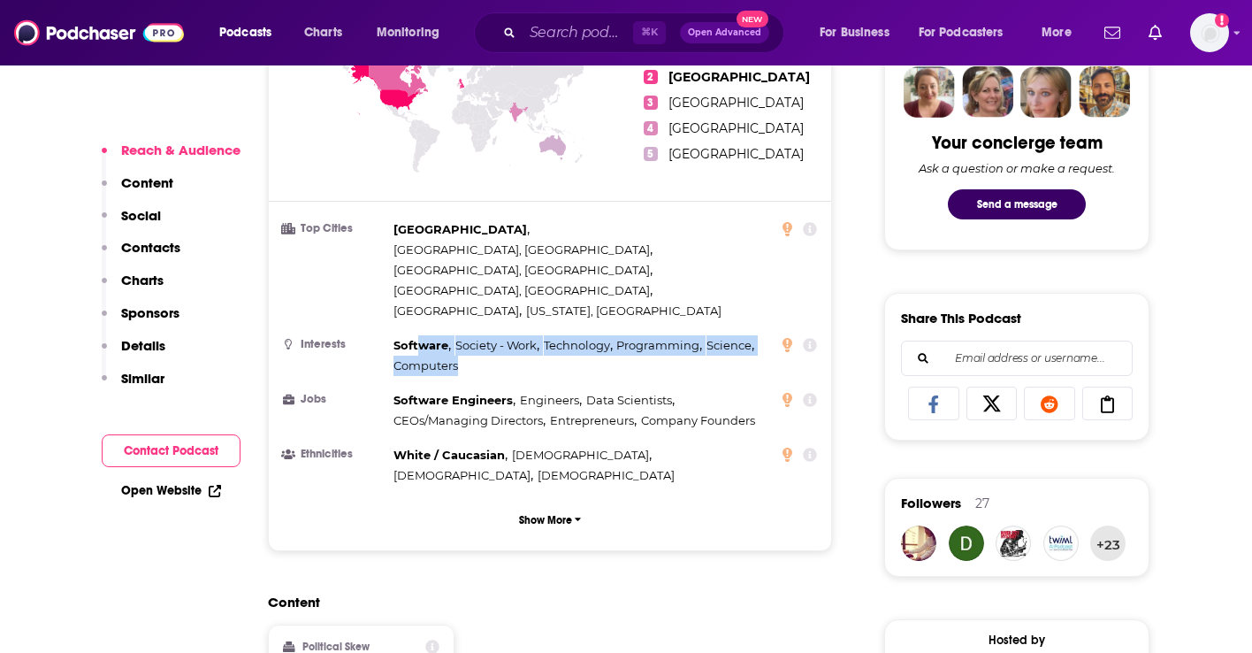
drag, startPoint x: 461, startPoint y: 279, endPoint x: 417, endPoint y: 264, distance: 45.6
click at [417, 335] on div "Software , Society - Work , Technology , Programming , Science , Computers" at bounding box center [583, 355] width 378 height 41
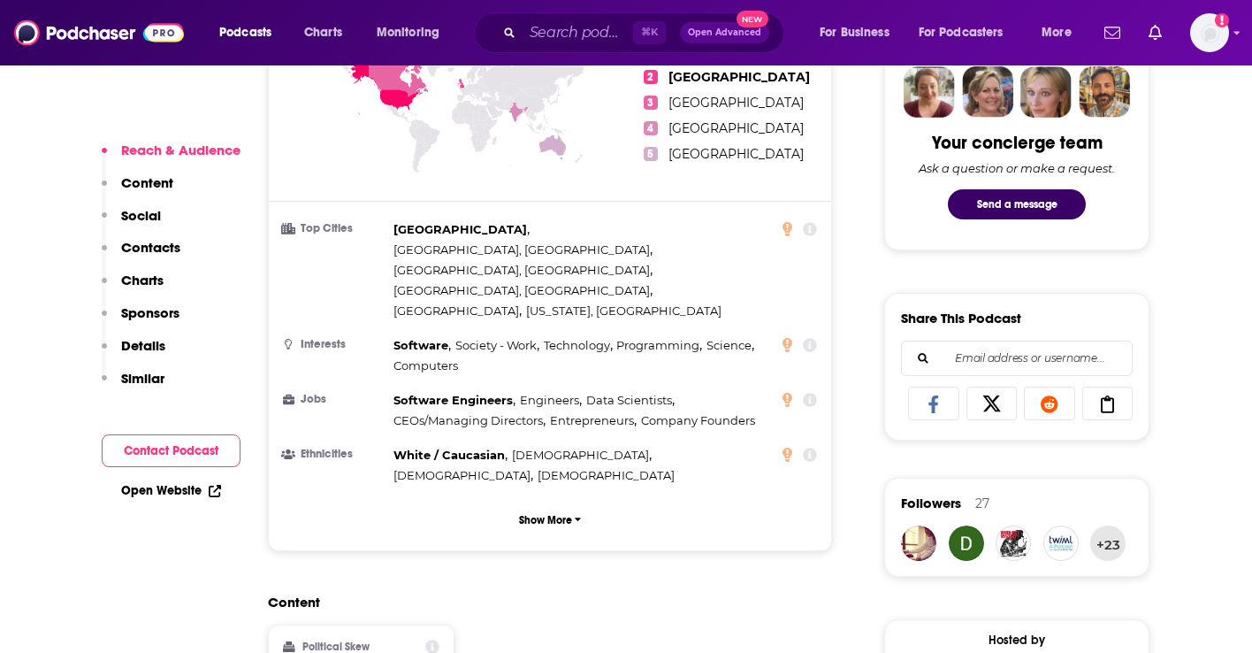
click at [384, 339] on h3 "Interests" at bounding box center [334, 344] width 103 height 11
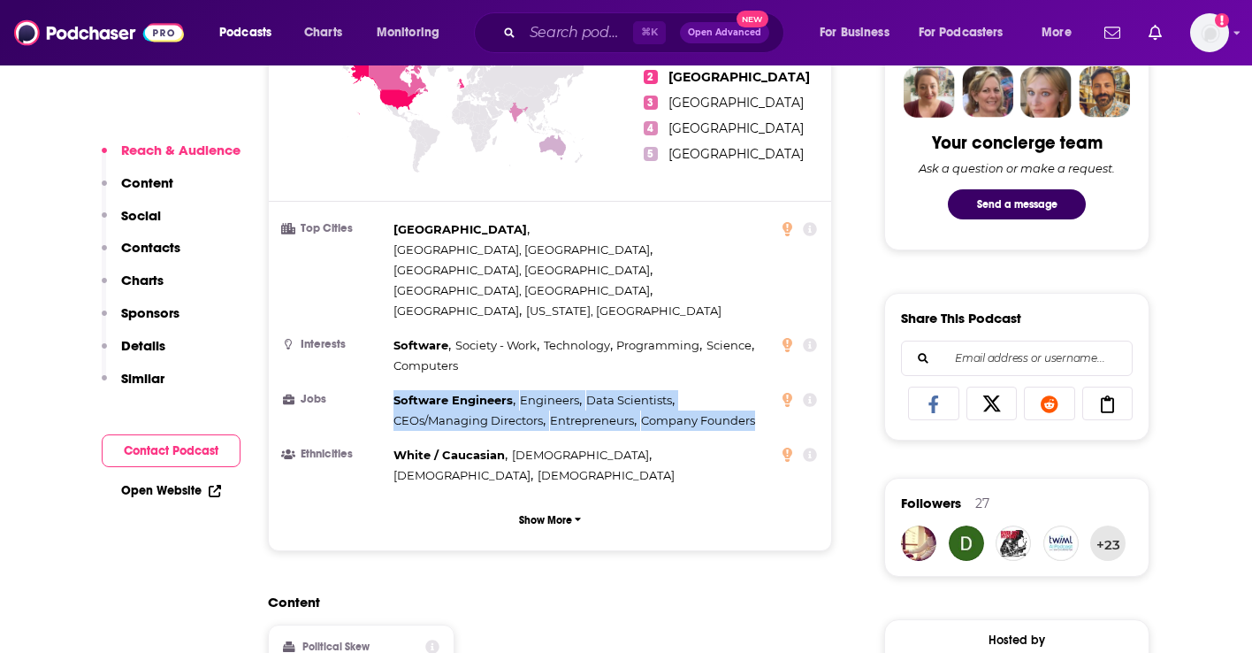
drag, startPoint x: 392, startPoint y: 309, endPoint x: 766, endPoint y: 335, distance: 375.0
click at [766, 390] on li "Jobs Software Engineers , Engineers , Data Scientists , CEOs/Managing Directors…" at bounding box center [550, 410] width 534 height 41
copy div "Software Engineers , Engineers , Data Scientists , CEOs/Managing Directors , En…"
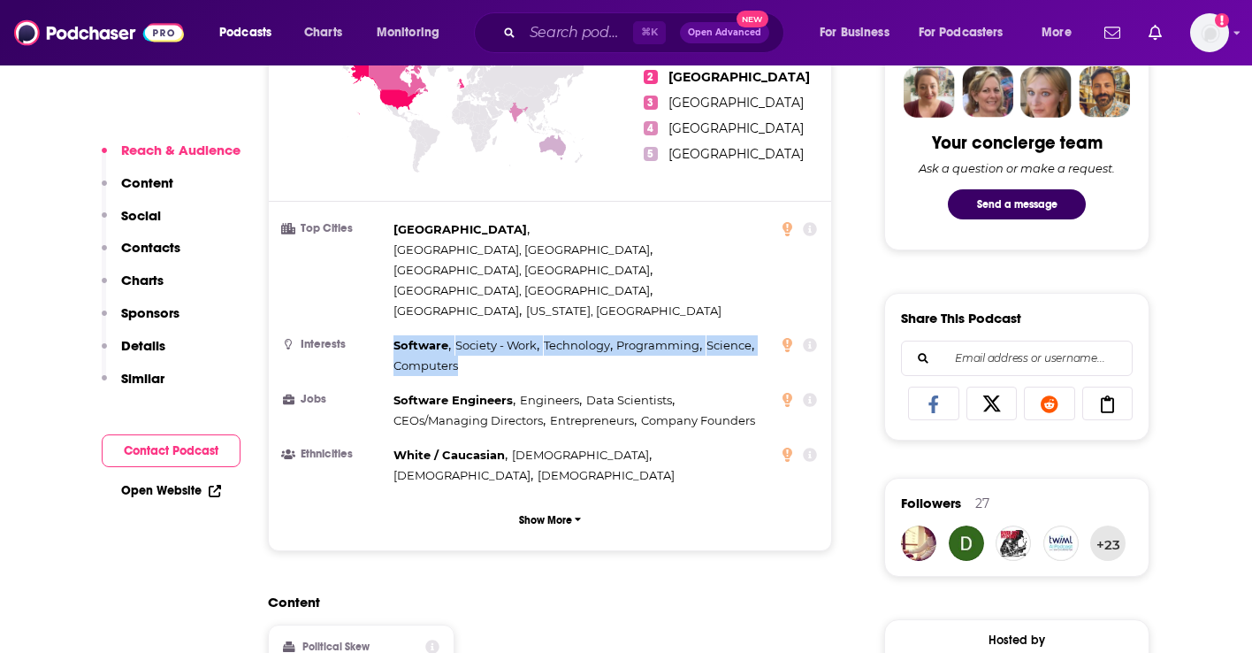
drag, startPoint x: 465, startPoint y: 280, endPoint x: 395, endPoint y: 256, distance: 73.8
click at [395, 335] on div "Software , Society - Work , Technology , Programming , Science , Computers" at bounding box center [583, 355] width 378 height 41
copy div "Software , Society - Work , Technology , Programming , Science , Computers"
click at [564, 514] on p "Show More" at bounding box center [545, 520] width 53 height 12
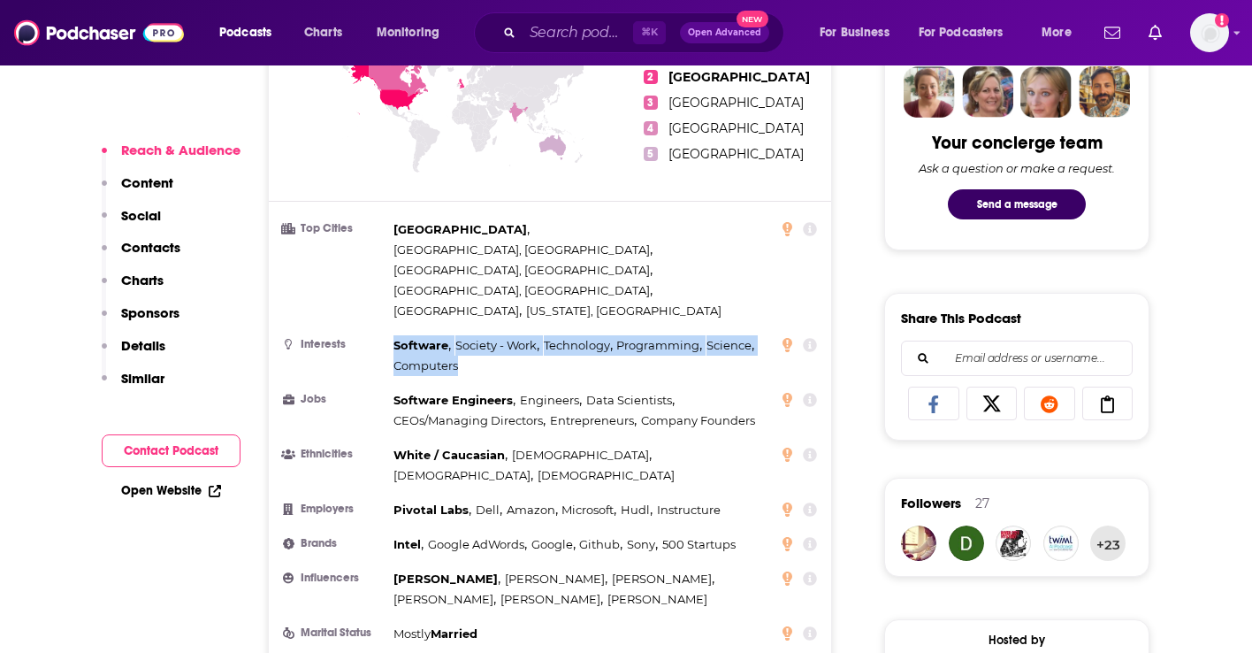
click at [165, 184] on p "Content" at bounding box center [147, 182] width 52 height 17
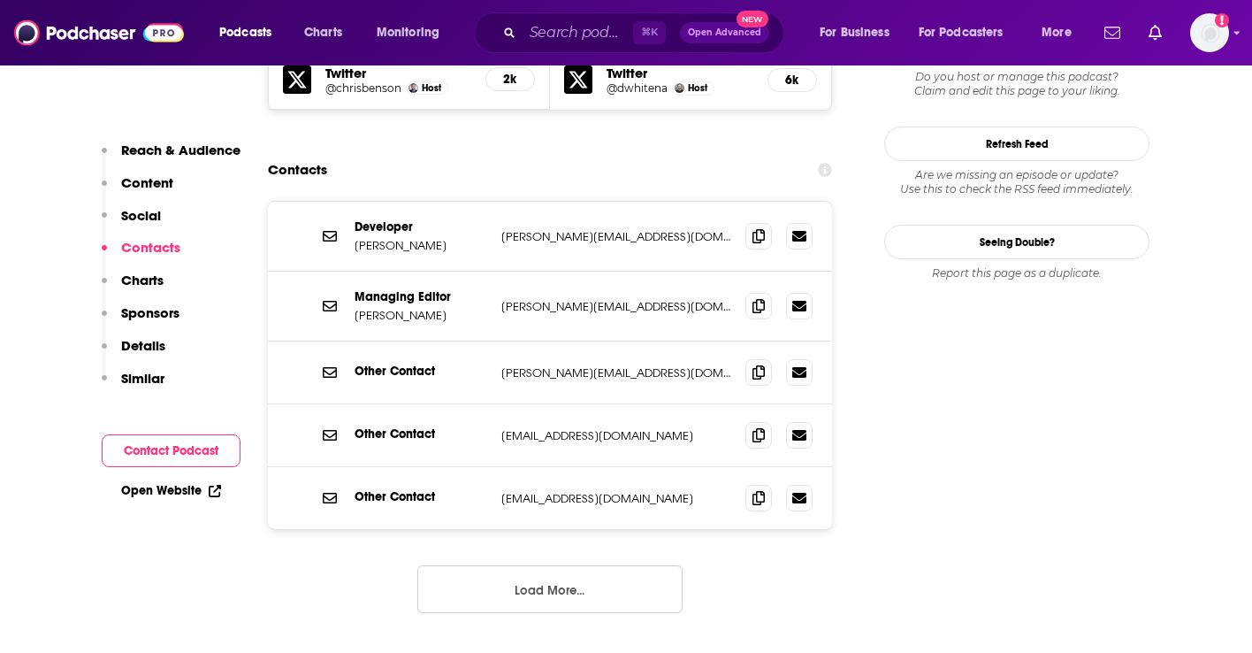
scroll to position [1888, 0]
click at [539, 563] on button "Load More..." at bounding box center [549, 587] width 265 height 48
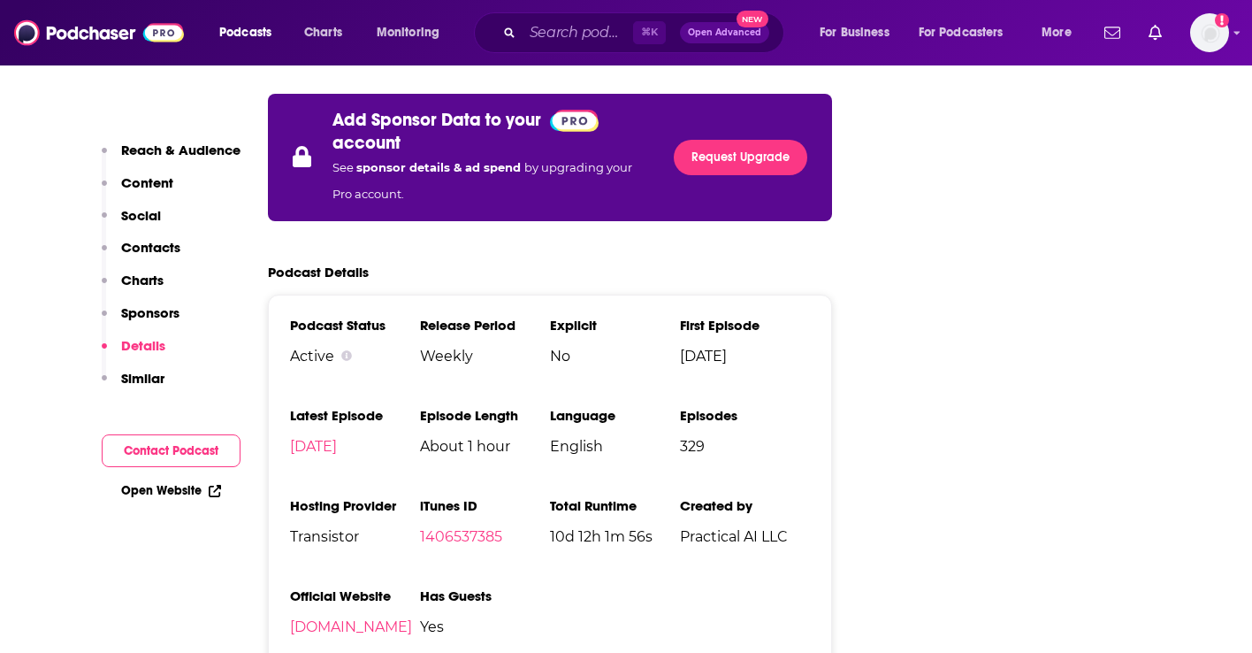
scroll to position [3431, 0]
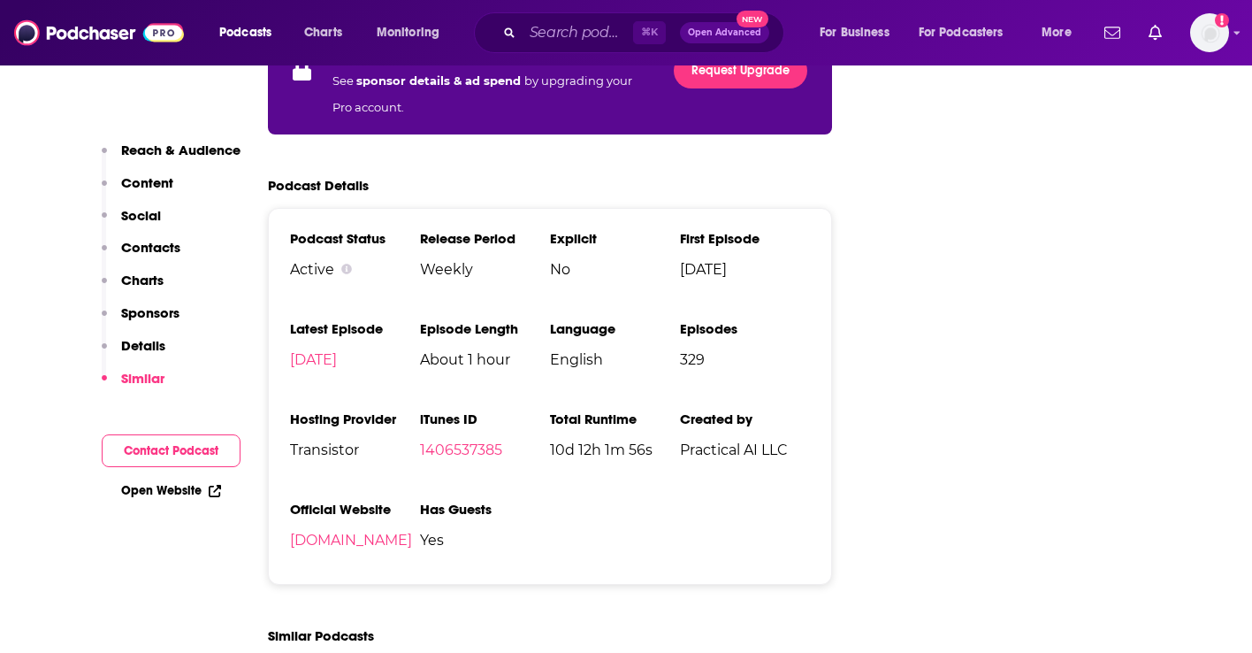
click at [142, 338] on p "Details" at bounding box center [143, 345] width 44 height 17
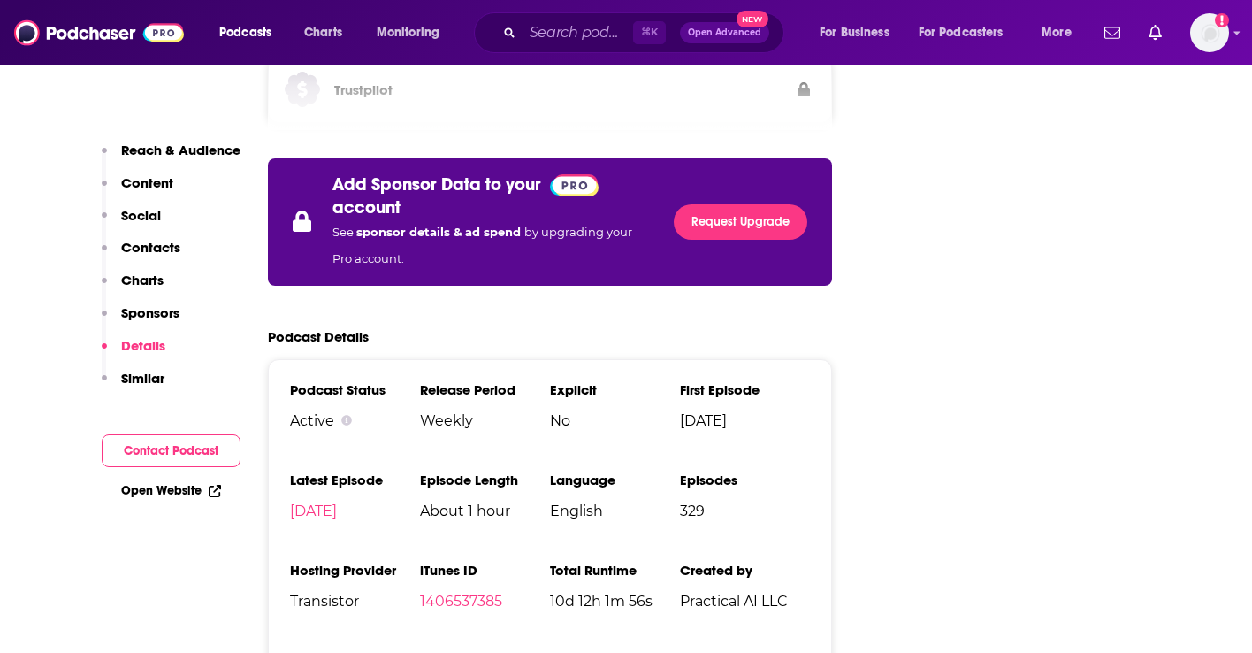
scroll to position [3338, 0]
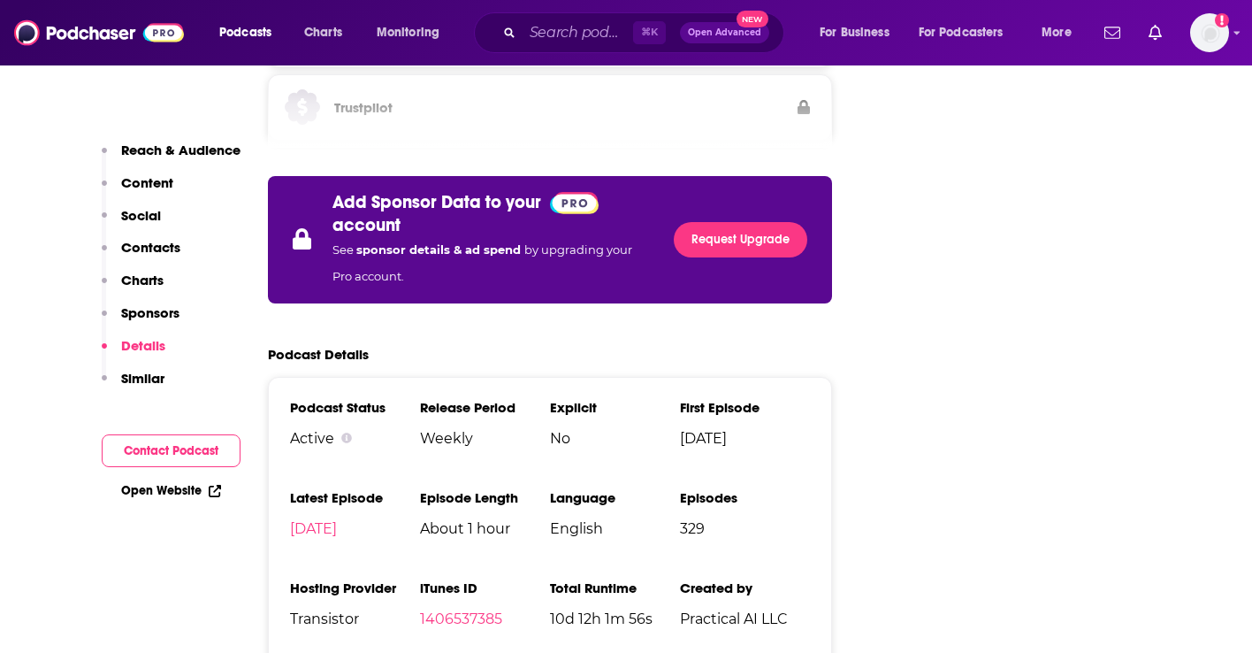
click at [146, 312] on p "Sponsors" at bounding box center [150, 312] width 58 height 17
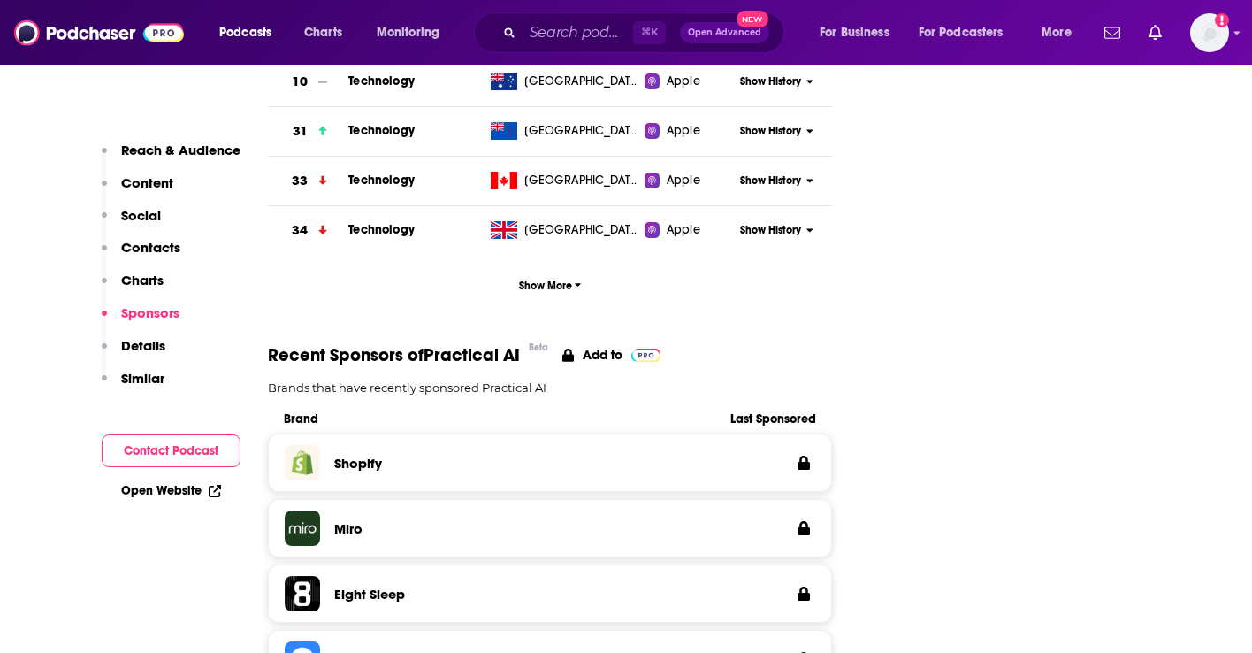
click at [146, 287] on p "Charts" at bounding box center [142, 280] width 42 height 17
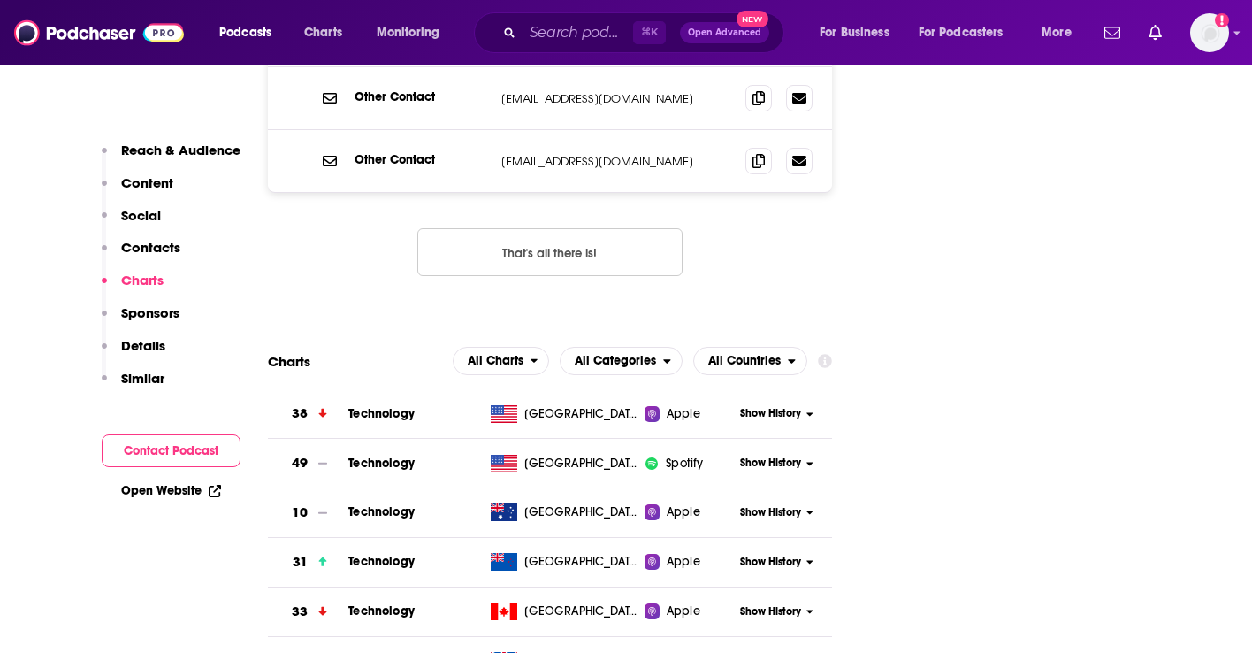
click at [151, 249] on p "Contacts" at bounding box center [150, 247] width 59 height 17
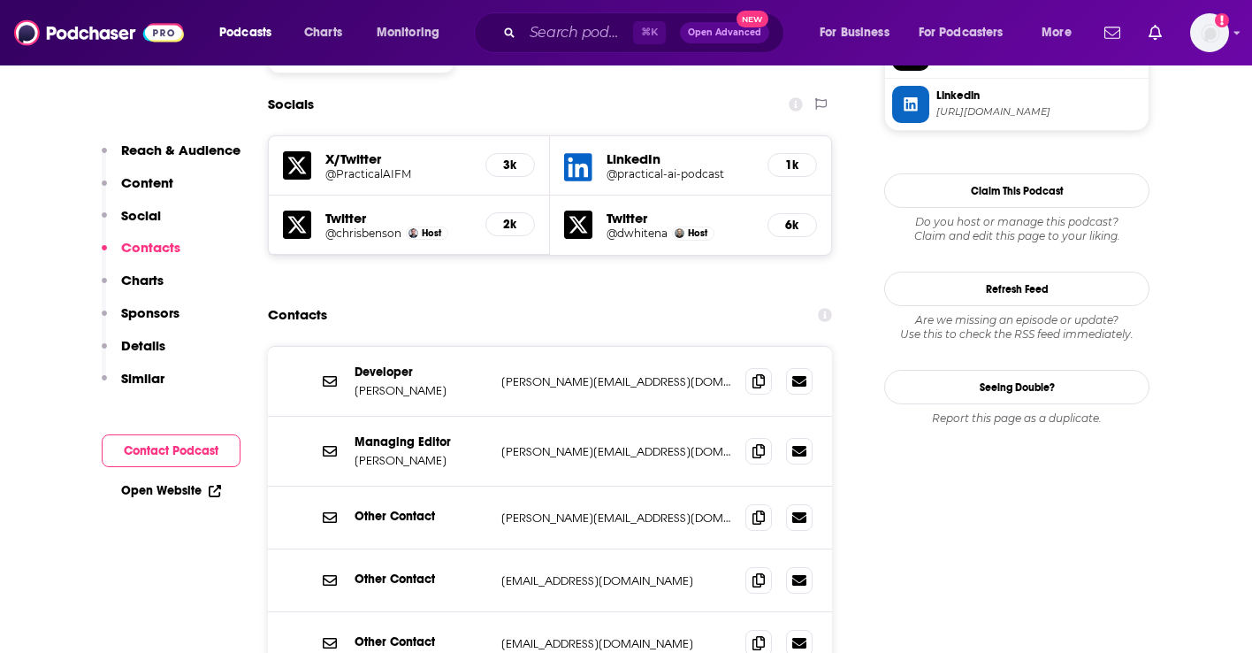
click at [149, 213] on p "Social" at bounding box center [141, 215] width 40 height 17
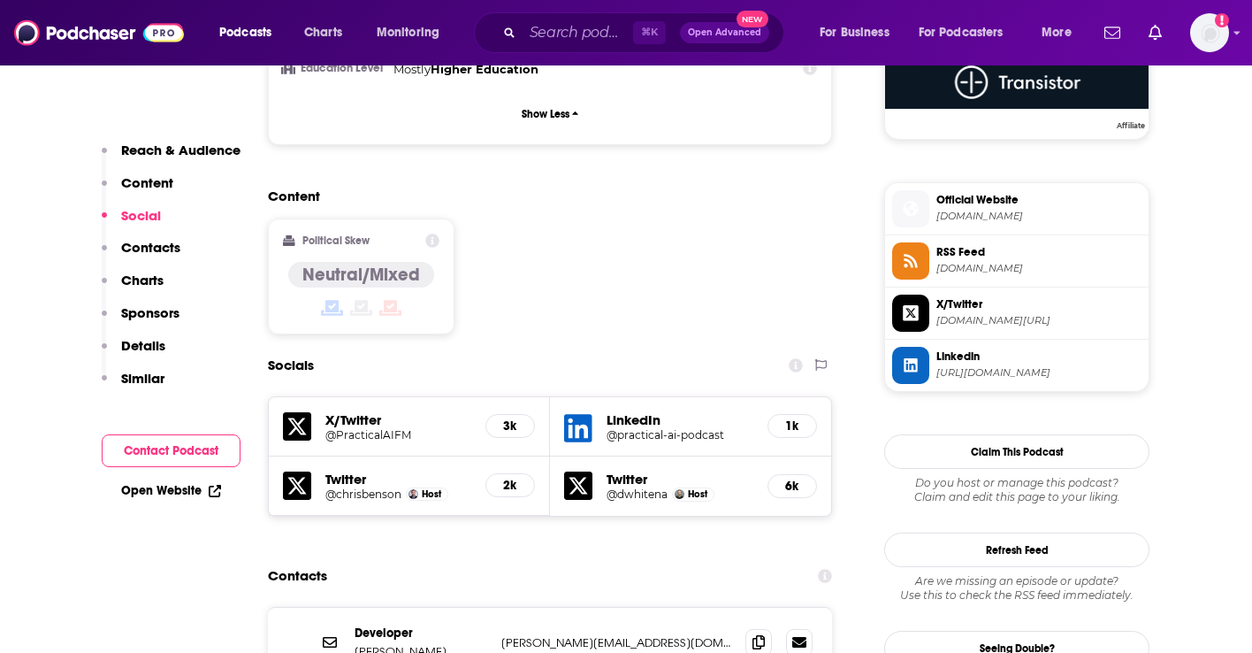
click at [151, 172] on button "Reach & Audience" at bounding box center [171, 158] width 139 height 33
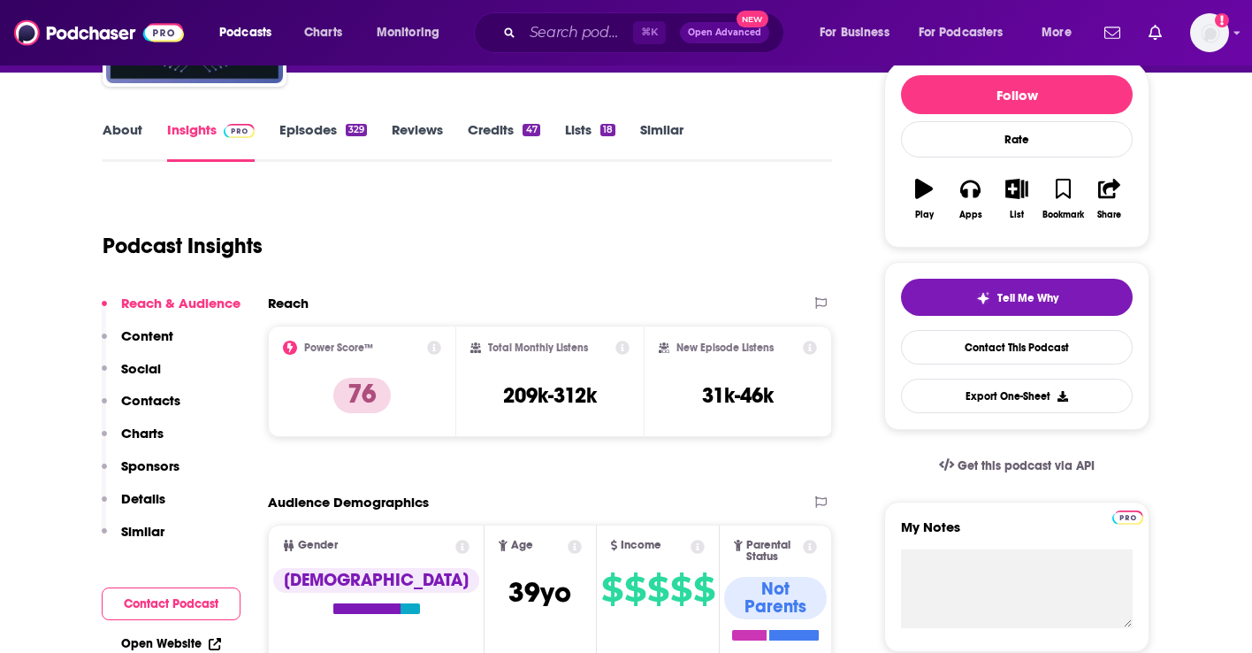
scroll to position [210, 0]
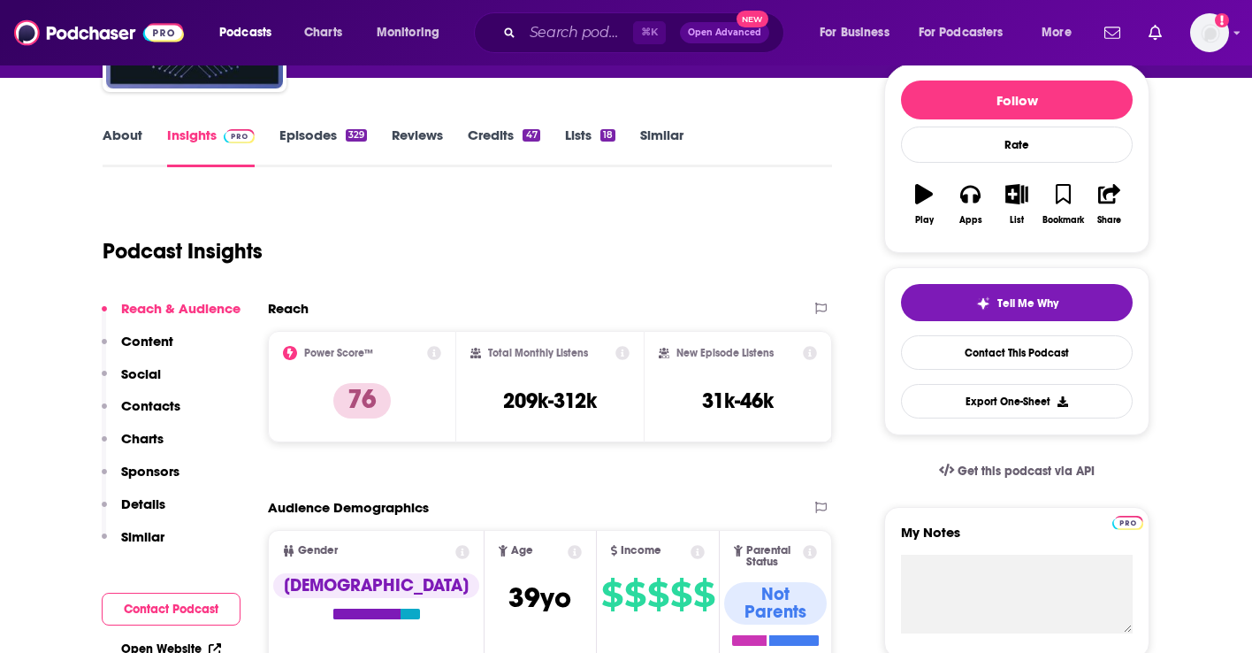
click at [135, 142] on link "About" at bounding box center [123, 146] width 40 height 41
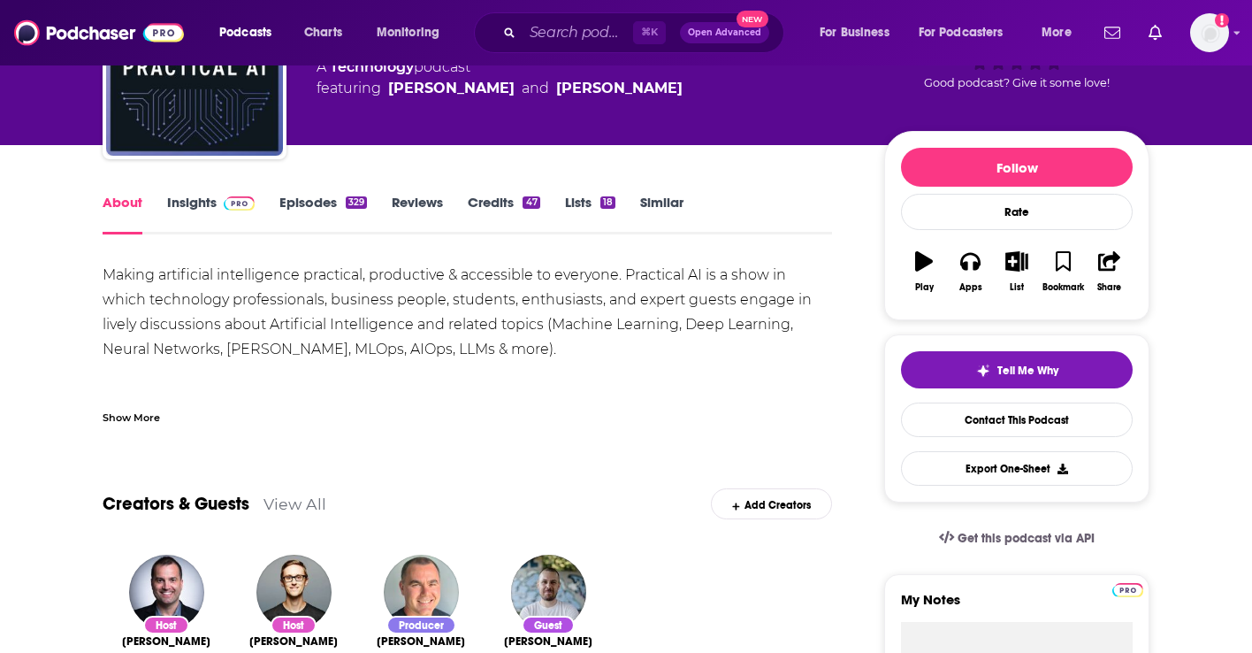
scroll to position [153, 0]
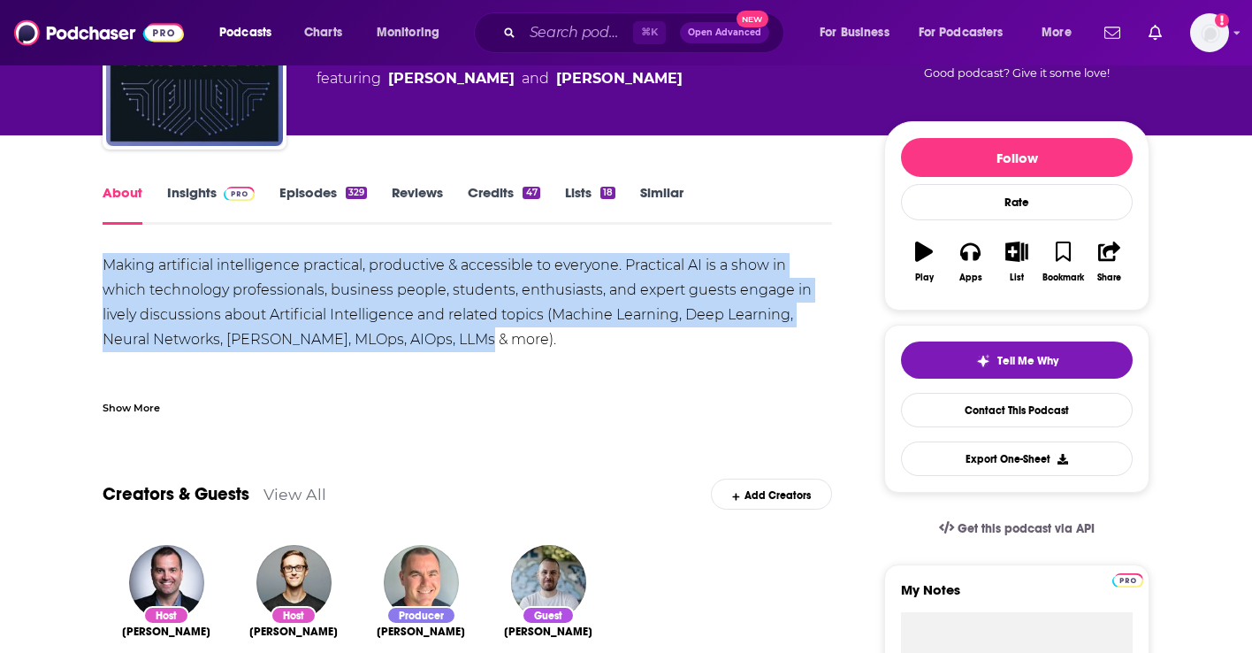
drag, startPoint x: 487, startPoint y: 337, endPoint x: 93, endPoint y: 256, distance: 402.6
copy div "Making artificial intelligence practical, productive & accessible to everyone. …"
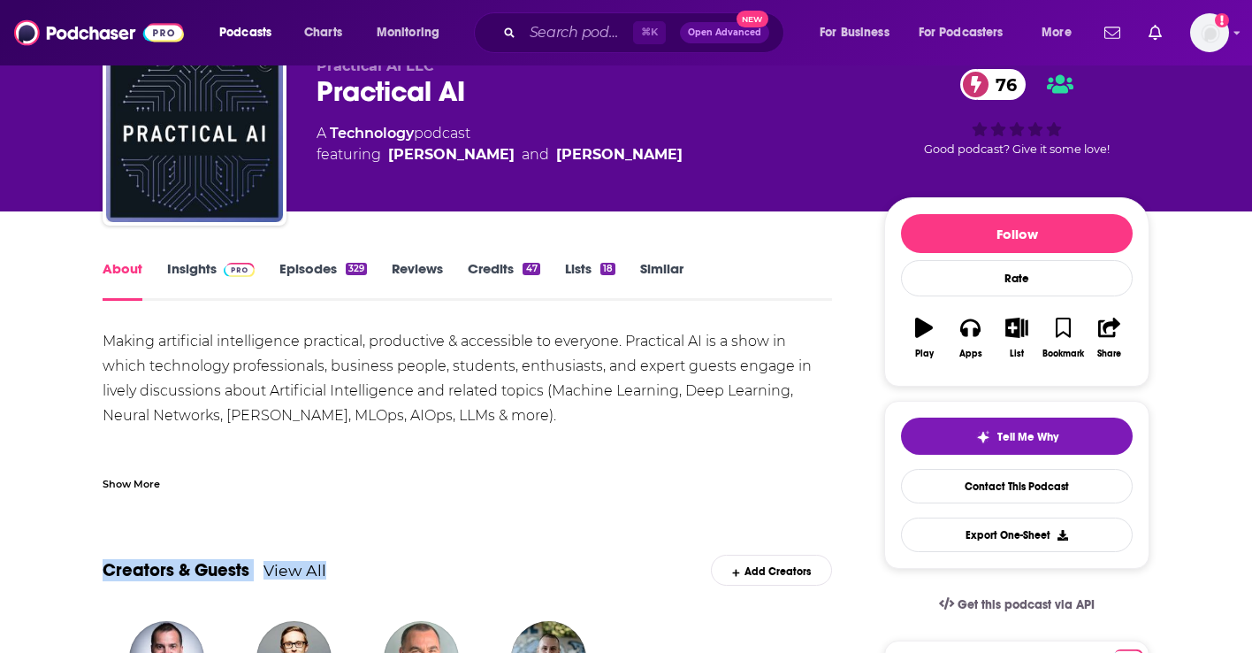
scroll to position [69, 0]
